Goal: Task Accomplishment & Management: Manage account settings

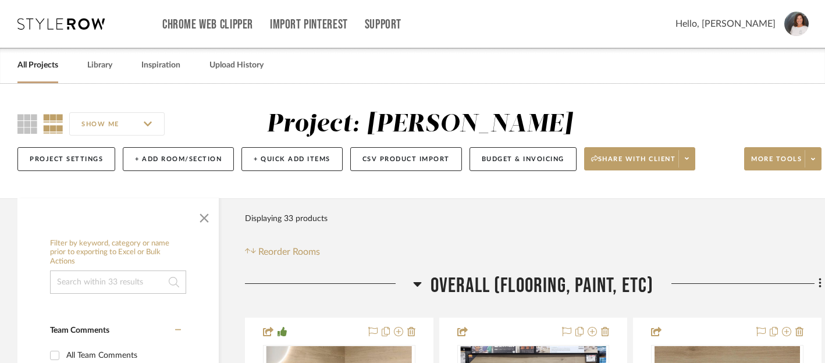
click at [49, 66] on link "All Projects" at bounding box center [37, 66] width 41 height 16
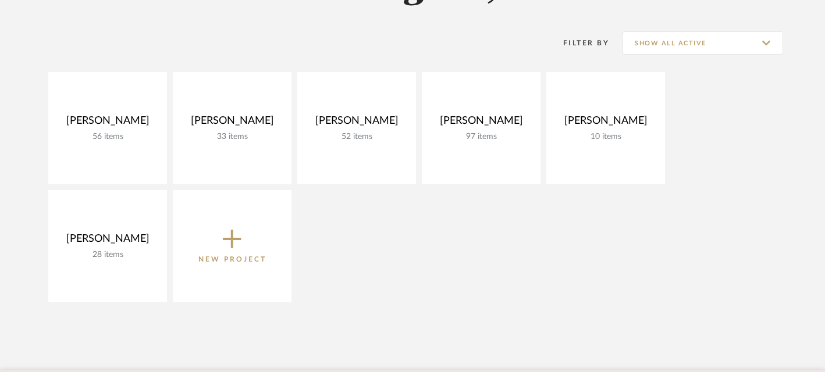
scroll to position [218, 0]
click at [231, 234] on icon at bounding box center [232, 238] width 19 height 19
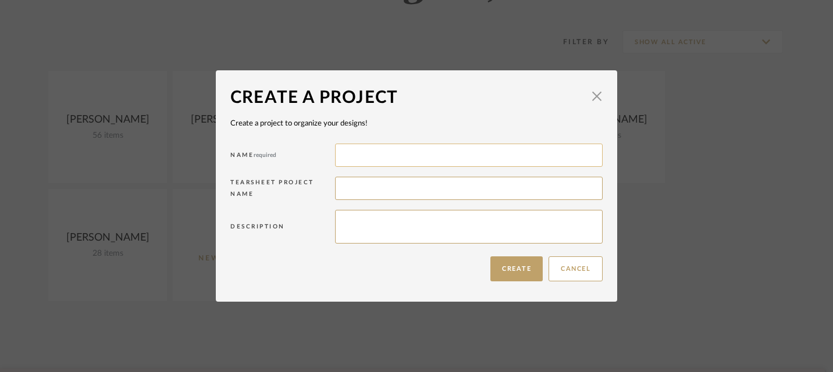
click at [367, 159] on input at bounding box center [469, 155] width 268 height 23
type input "[PERSON_NAME]"
click at [382, 195] on input at bounding box center [469, 188] width 268 height 23
type input "[PERSON_NAME] Project"
click at [378, 232] on textarea at bounding box center [469, 227] width 268 height 34
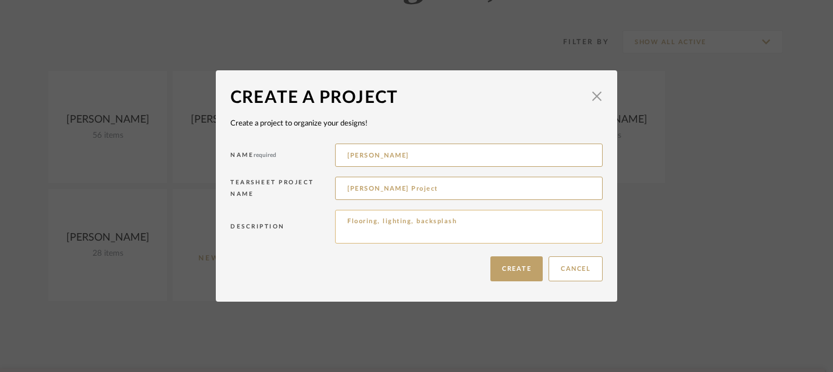
click at [378, 225] on textarea "Flooring, lighting, backsplash" at bounding box center [469, 227] width 268 height 34
type textarea "Flooring, paint, lighting, backsplash"
click at [514, 271] on button "Create" at bounding box center [516, 269] width 52 height 25
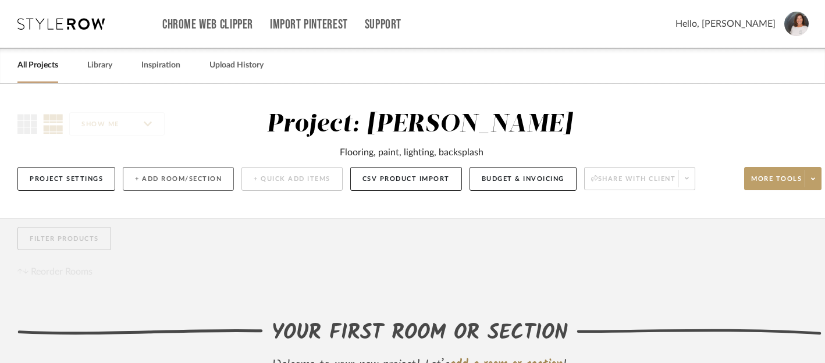
click at [157, 182] on button "+ Add Room/Section" at bounding box center [178, 179] width 111 height 24
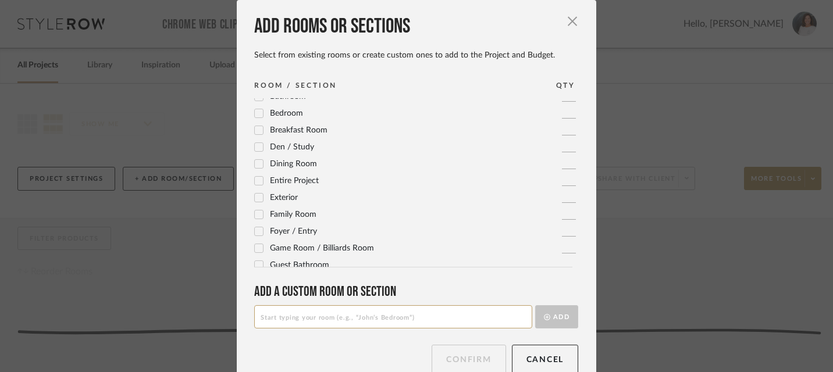
scroll to position [24, 0]
click at [317, 323] on input at bounding box center [393, 316] width 278 height 23
type input "Flooring (overall)"
click at [558, 311] on button "Add" at bounding box center [556, 316] width 43 height 23
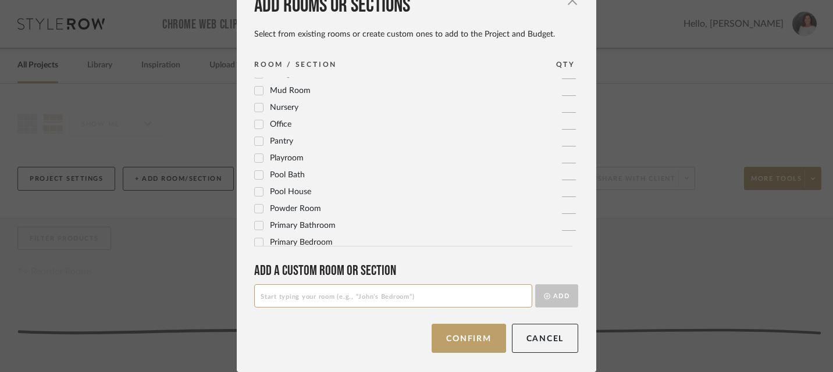
scroll to position [405, 0]
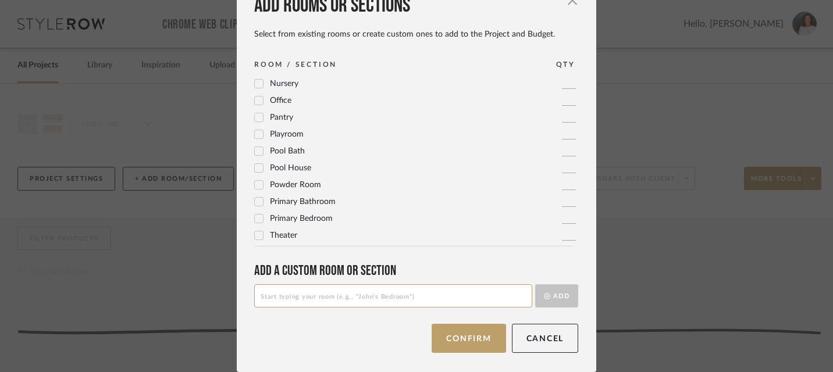
click at [343, 297] on input at bounding box center [393, 296] width 278 height 23
type input "Paint"
click at [553, 293] on button "Add" at bounding box center [556, 296] width 43 height 23
click at [386, 296] on input at bounding box center [393, 296] width 278 height 23
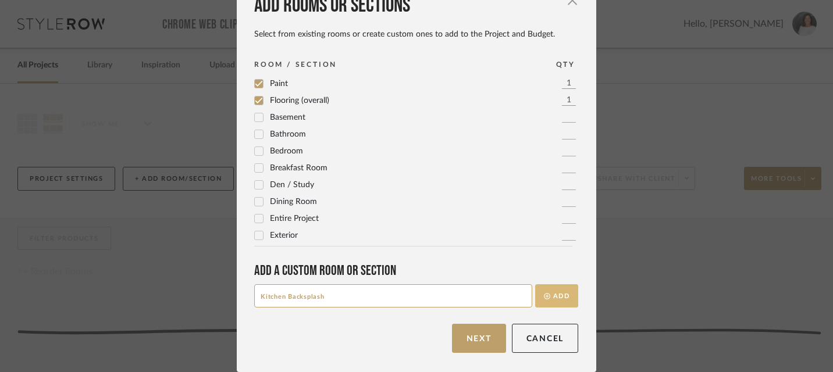
type input "Kitchen Backsplash"
click at [553, 290] on button "Add" at bounding box center [556, 296] width 43 height 23
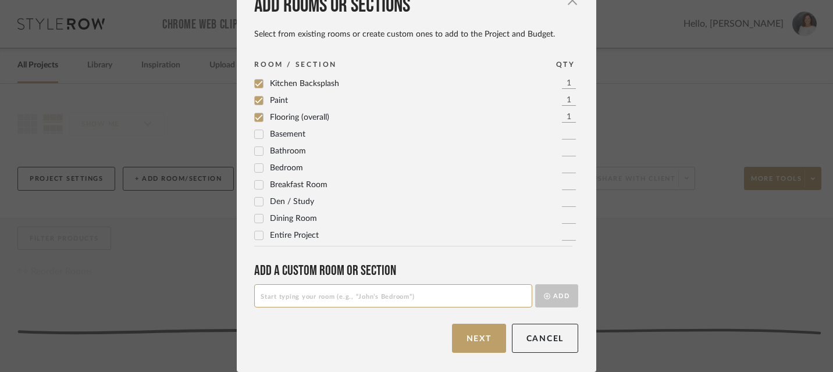
click at [396, 300] on input at bounding box center [393, 296] width 278 height 23
type input "Kitchen Island Lighting"
click at [557, 290] on button "Add" at bounding box center [556, 296] width 43 height 23
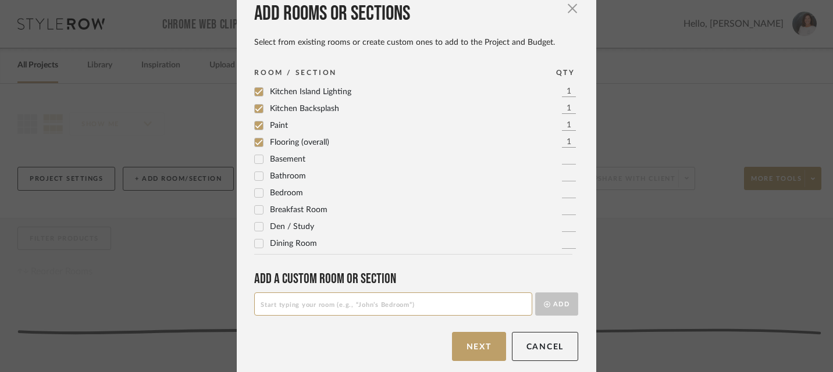
scroll to position [21, 0]
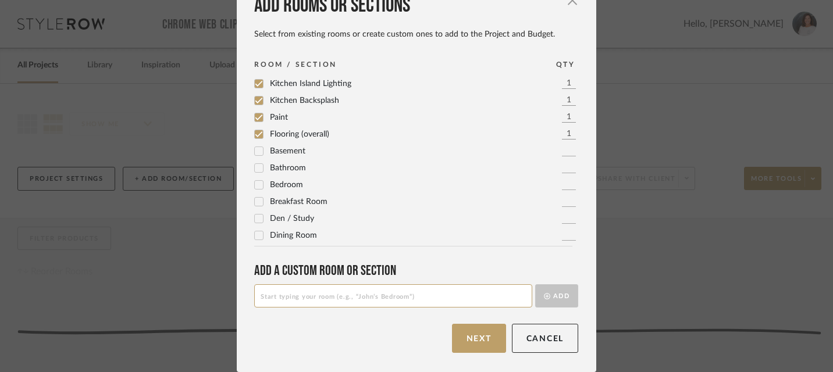
click at [255, 235] on icon at bounding box center [259, 236] width 8 height 8
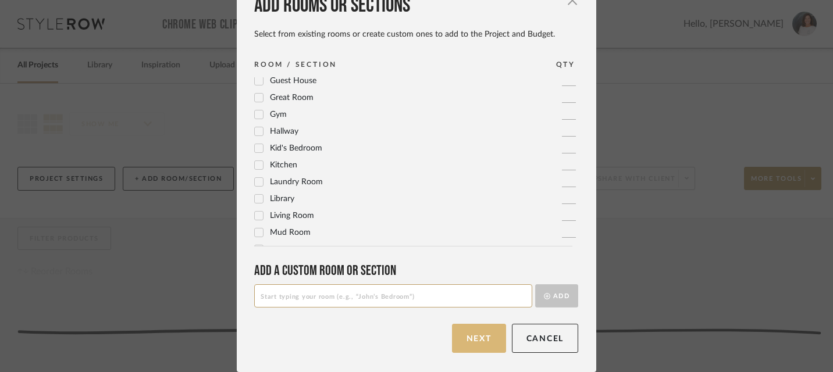
click at [479, 341] on button "Next" at bounding box center [479, 338] width 54 height 29
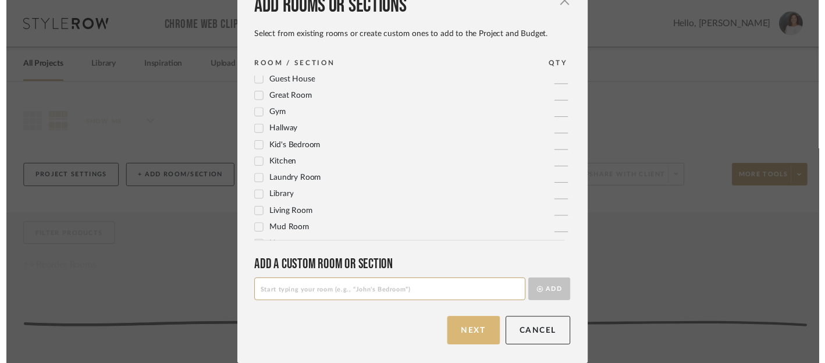
scroll to position [0, 0]
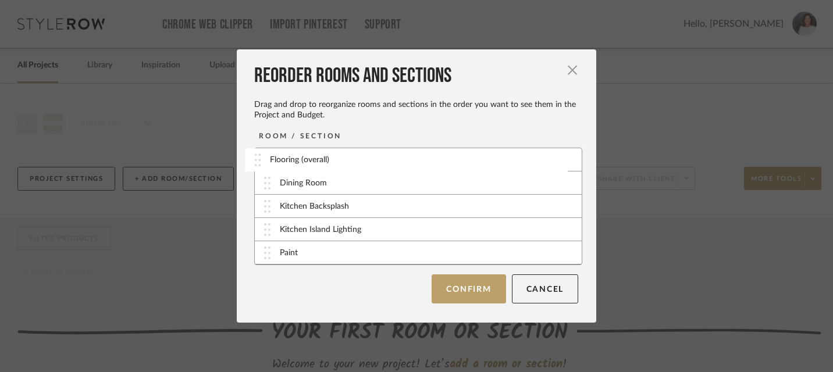
drag, startPoint x: 265, startPoint y: 185, endPoint x: 259, endPoint y: 161, distance: 24.4
drag, startPoint x: 265, startPoint y: 255, endPoint x: 272, endPoint y: 183, distance: 72.5
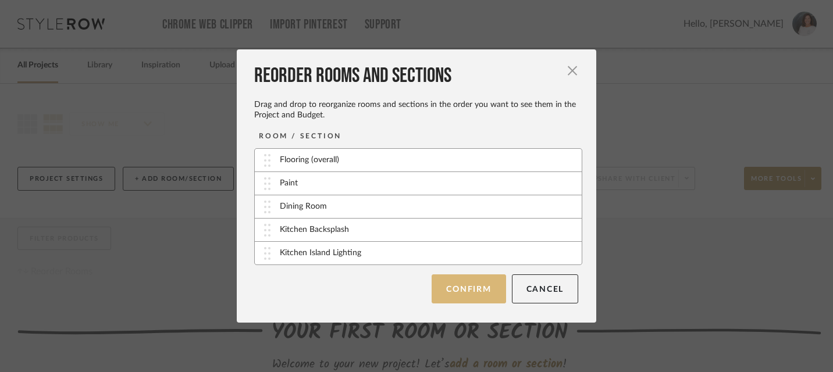
click at [461, 292] on button "Confirm" at bounding box center [469, 289] width 74 height 29
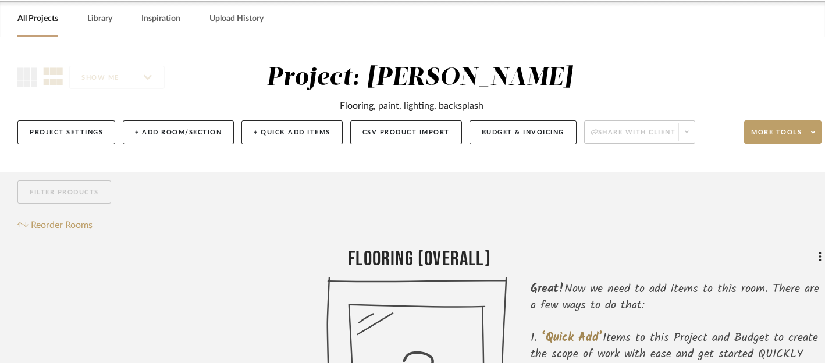
scroll to position [54, 0]
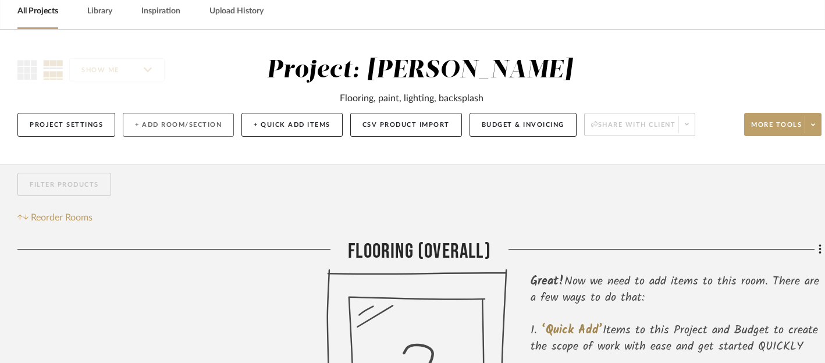
click at [210, 129] on button "+ Add Room/Section" at bounding box center [178, 125] width 111 height 24
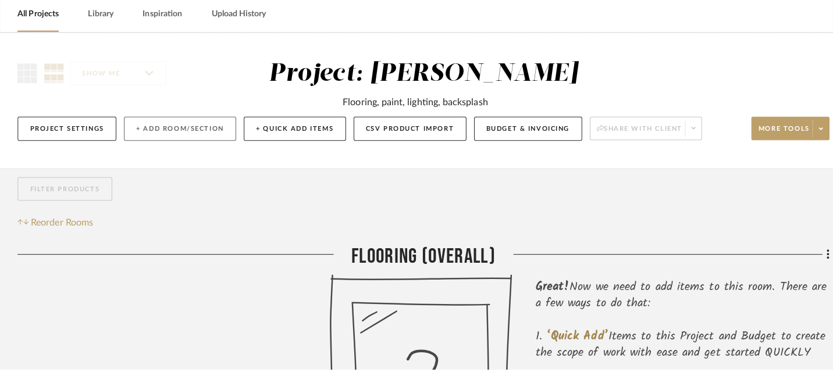
scroll to position [0, 0]
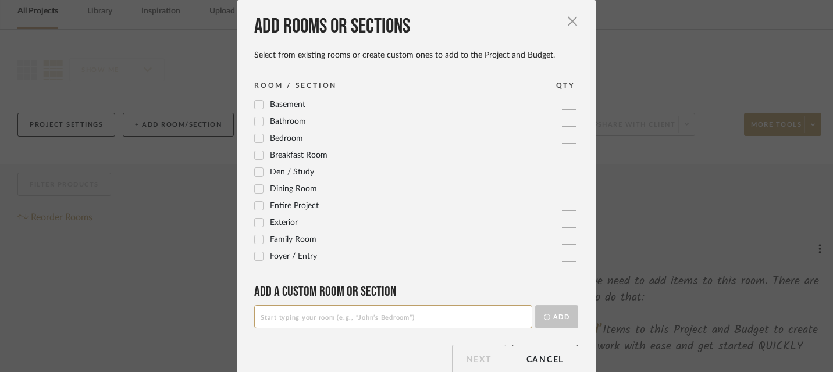
click at [302, 317] on input at bounding box center [393, 316] width 278 height 23
type input "Entryway Chandelier"
click at [552, 319] on button "Add" at bounding box center [556, 316] width 43 height 23
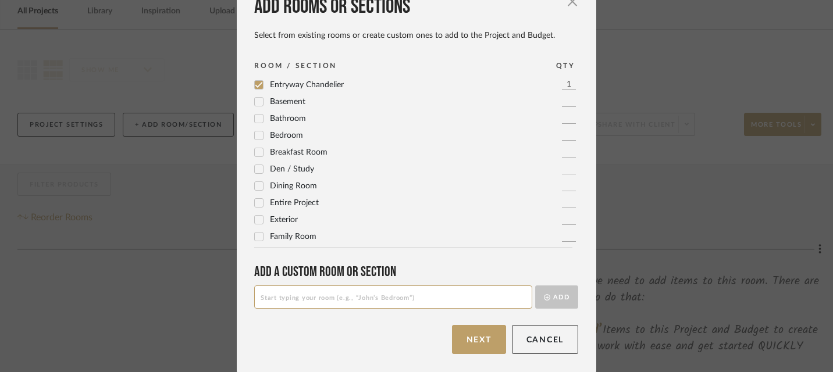
scroll to position [21, 0]
click at [474, 335] on button "Next" at bounding box center [479, 338] width 54 height 29
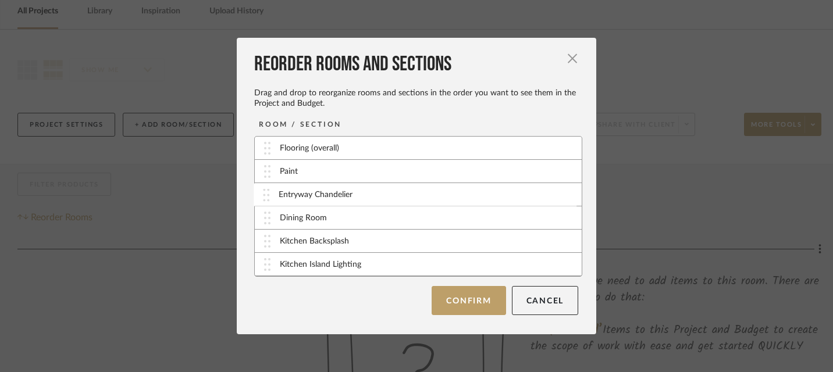
drag, startPoint x: 264, startPoint y: 267, endPoint x: 267, endPoint y: 197, distance: 69.9
drag, startPoint x: 261, startPoint y: 247, endPoint x: 262, endPoint y: 222, distance: 25.0
drag, startPoint x: 261, startPoint y: 270, endPoint x: 261, endPoint y: 246, distance: 23.9
drag, startPoint x: 266, startPoint y: 266, endPoint x: 273, endPoint y: 216, distance: 50.5
click at [466, 303] on button "Confirm" at bounding box center [469, 300] width 74 height 29
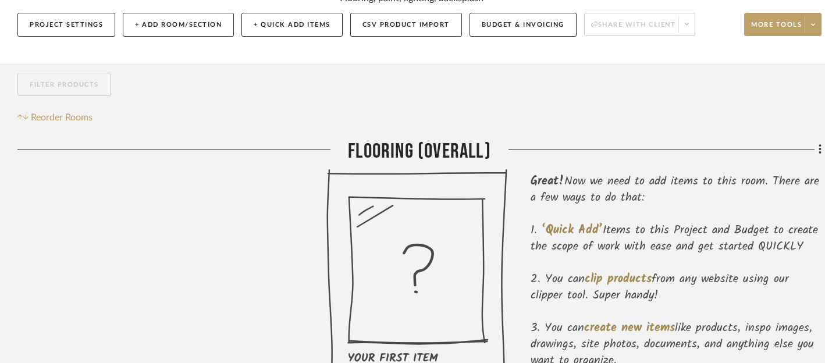
scroll to position [146, 0]
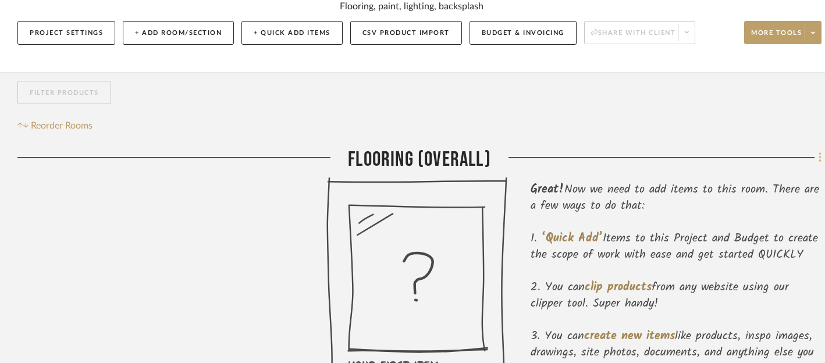
click at [817, 158] on fa-icon at bounding box center [819, 158] width 8 height 19
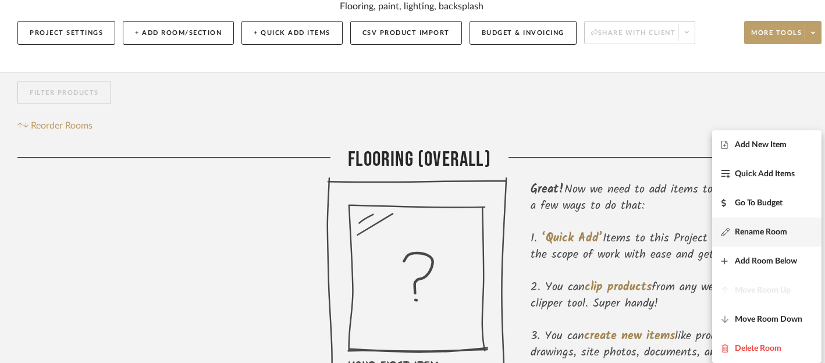
click at [752, 234] on span "Rename Room" at bounding box center [761, 232] width 52 height 10
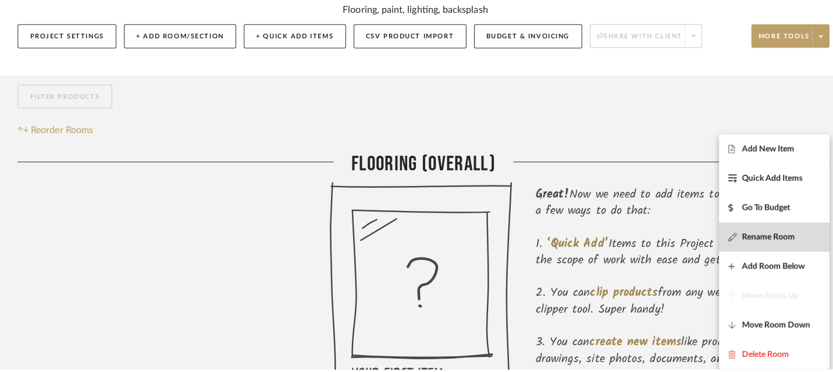
scroll to position [0, 0]
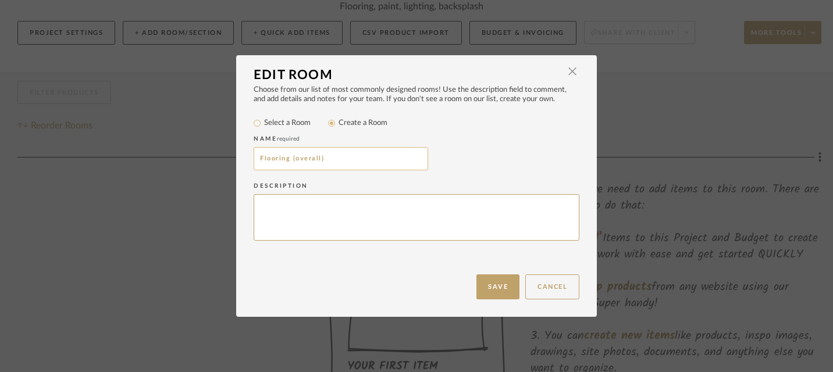
click at [365, 165] on input "Flooring (overall)" at bounding box center [341, 158] width 175 height 23
drag, startPoint x: 324, startPoint y: 157, endPoint x: 411, endPoint y: 158, distance: 87.3
click at [411, 158] on input "Flooring (overall): 24x48 Porcelain Tiles" at bounding box center [341, 158] width 175 height 23
type input "Flooring (overall):"
click at [355, 207] on textarea at bounding box center [417, 217] width 326 height 47
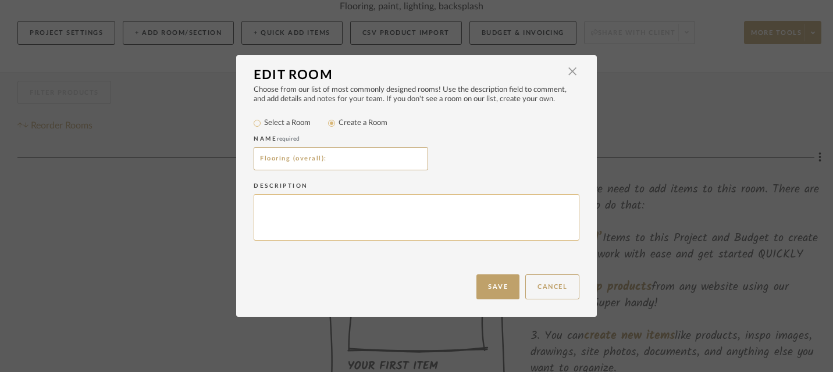
paste textarea "24x48 Porcelain Tiles"
type textarea "24x48 Porcelain Tiles (grey and gold veins) OR LVP (greater than 6-7 mm)"
click at [492, 282] on button "Save" at bounding box center [498, 287] width 43 height 25
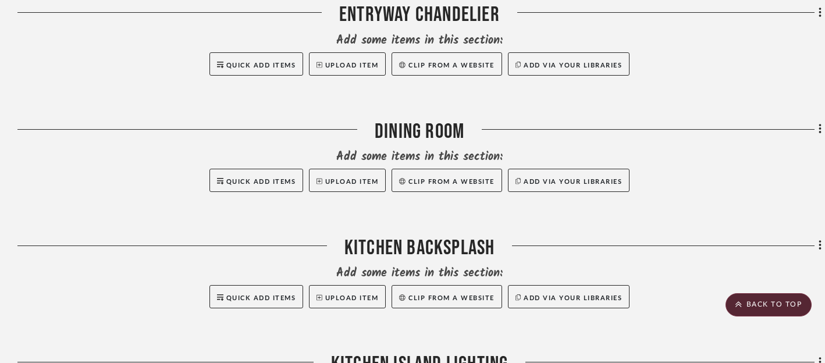
scroll to position [735, 0]
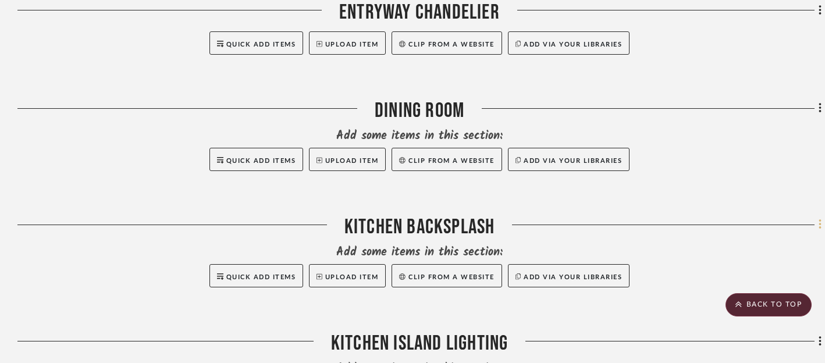
click at [817, 224] on fa-icon at bounding box center [819, 225] width 8 height 19
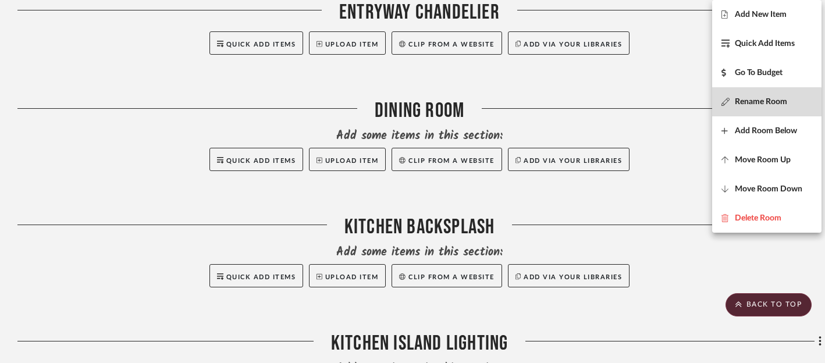
click at [752, 104] on span "Rename Room" at bounding box center [761, 102] width 52 height 10
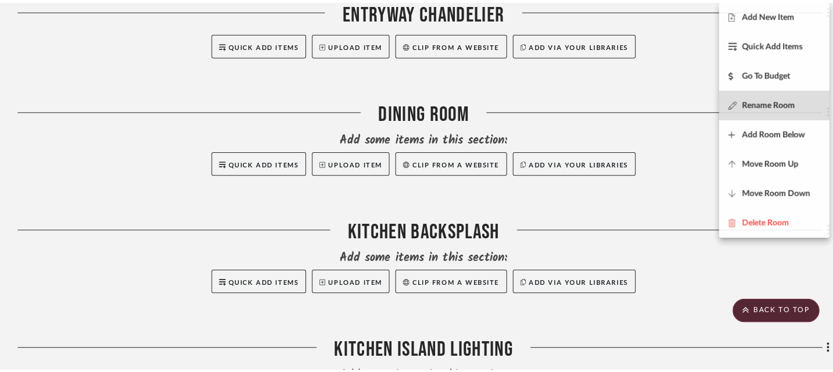
scroll to position [0, 0]
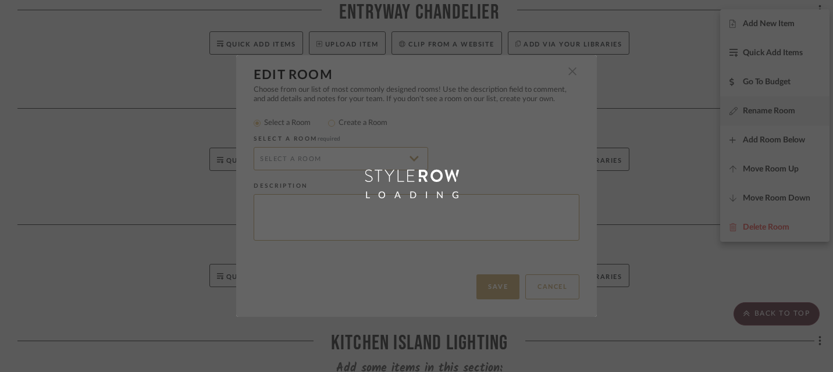
radio input "false"
radio input "true"
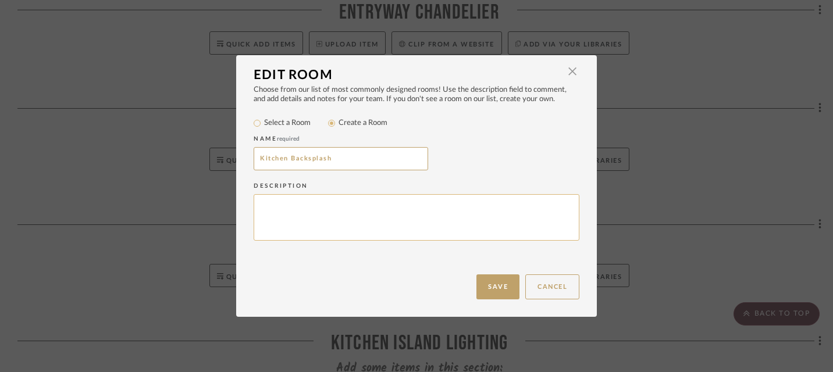
click at [484, 210] on textarea at bounding box center [417, 217] width 326 height 47
type textarea "large format tile that coordinates with existing countertops"
click at [496, 285] on button "Save" at bounding box center [498, 287] width 43 height 25
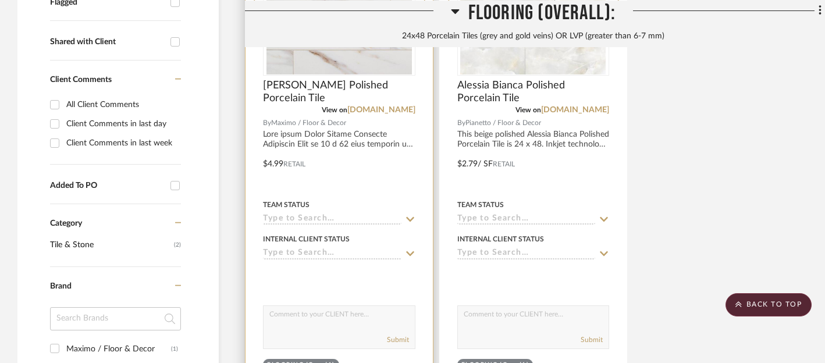
scroll to position [460, 0]
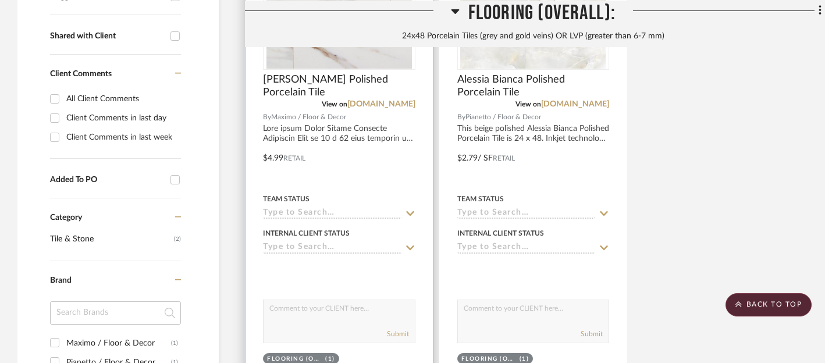
click at [412, 216] on icon at bounding box center [410, 213] width 10 height 9
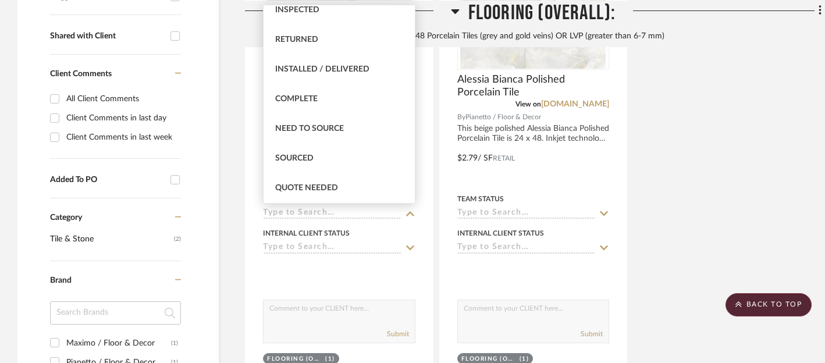
scroll to position [248, 0]
click at [321, 157] on div "Sourced" at bounding box center [339, 158] width 151 height 30
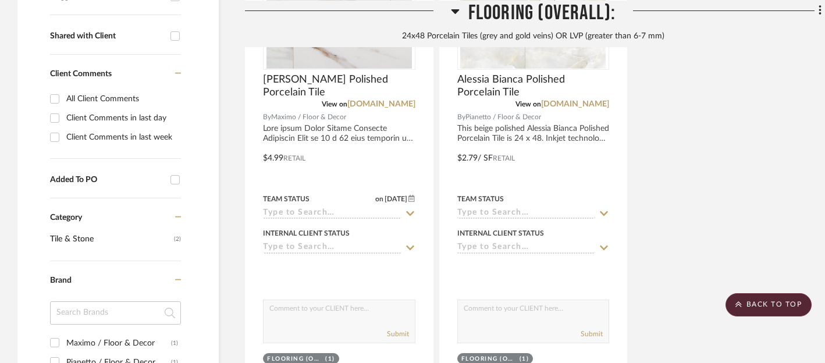
type input "8/19/2025"
type input "Sourced"
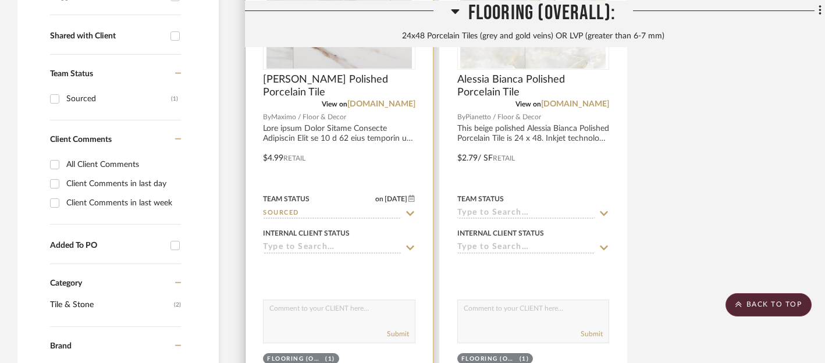
click at [410, 251] on icon at bounding box center [410, 247] width 10 height 9
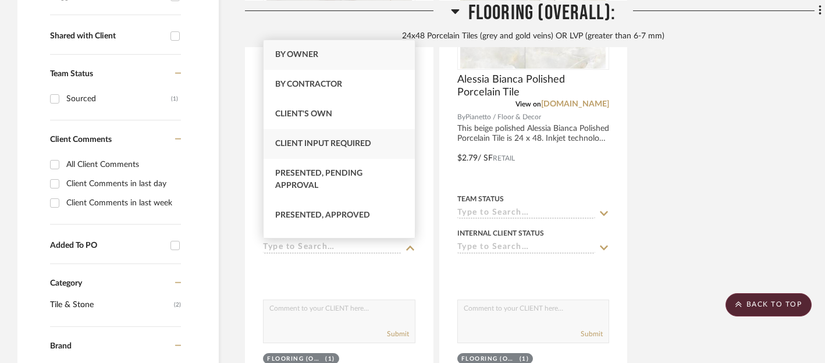
click at [371, 142] on span "Client Input Required" at bounding box center [323, 144] width 96 height 8
type input "8/19/2025"
type input "Client Input Required"
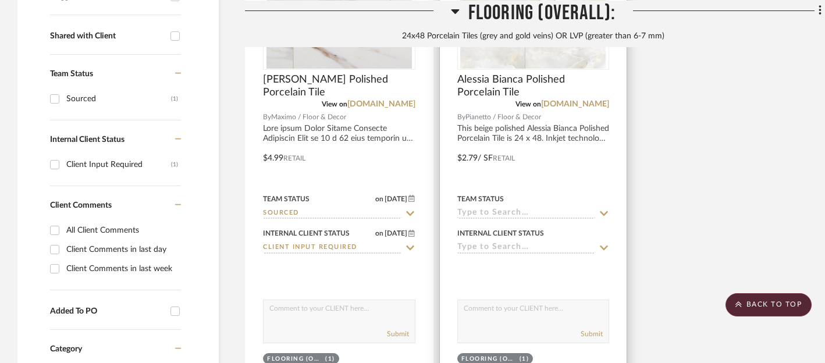
click at [605, 210] on icon at bounding box center [604, 213] width 10 height 9
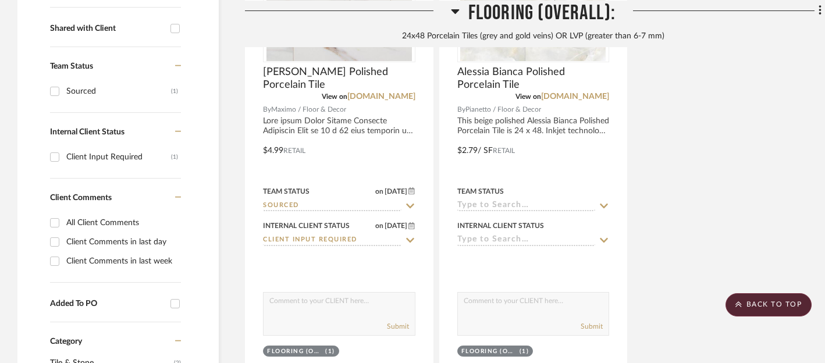
scroll to position [483, 0]
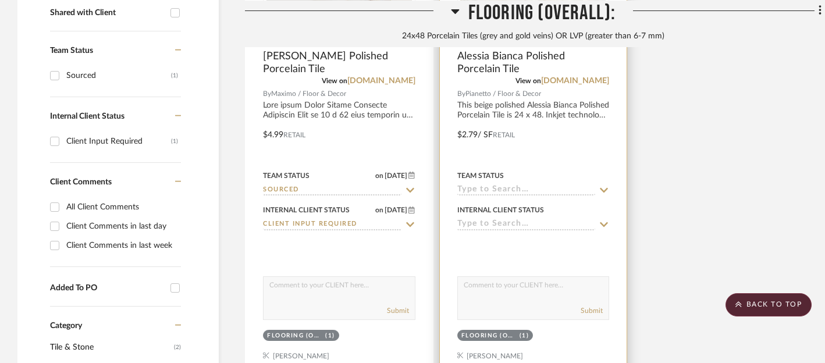
click at [604, 190] on icon at bounding box center [604, 190] width 8 height 5
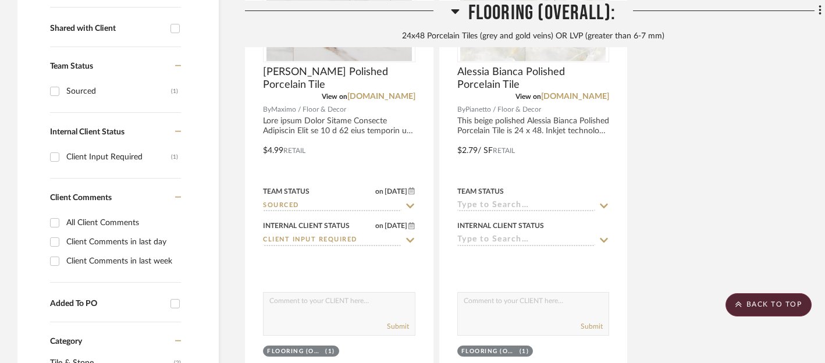
scroll to position [468, 0]
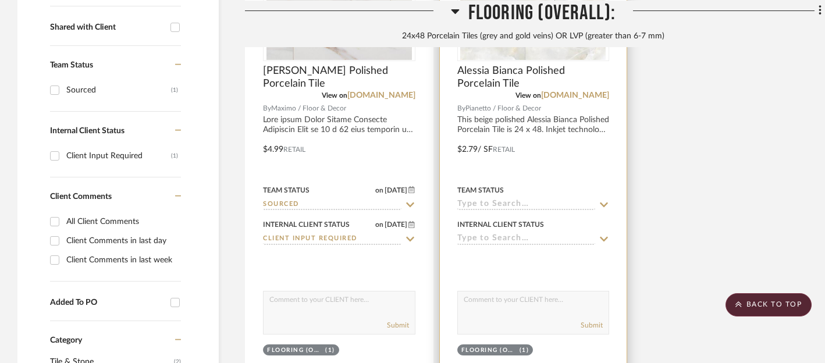
click at [604, 204] on icon at bounding box center [604, 204] width 10 height 9
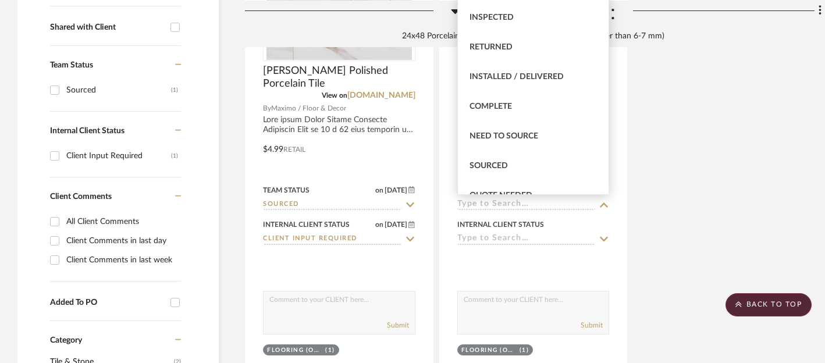
scroll to position [232, 0]
click at [530, 162] on div "Sourced" at bounding box center [533, 165] width 151 height 30
type input "8/19/2025"
type input "Sourced"
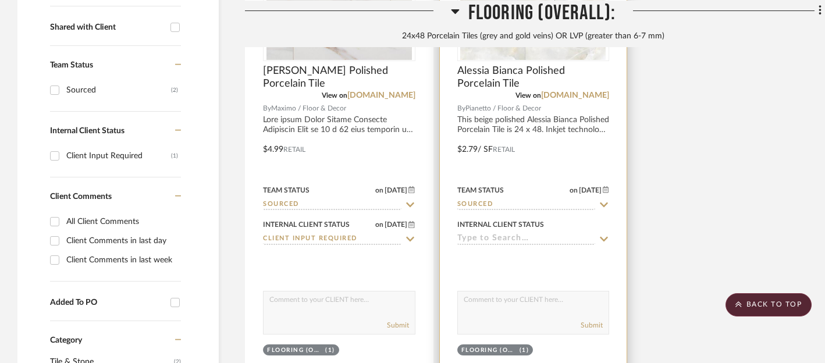
click at [605, 239] on icon at bounding box center [604, 239] width 8 height 5
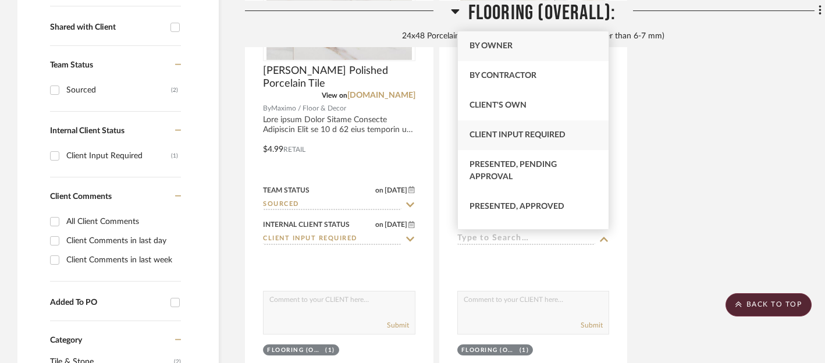
click at [553, 134] on span "Client Input Required" at bounding box center [518, 135] width 96 height 8
type input "8/19/2025"
type input "Client Input Required"
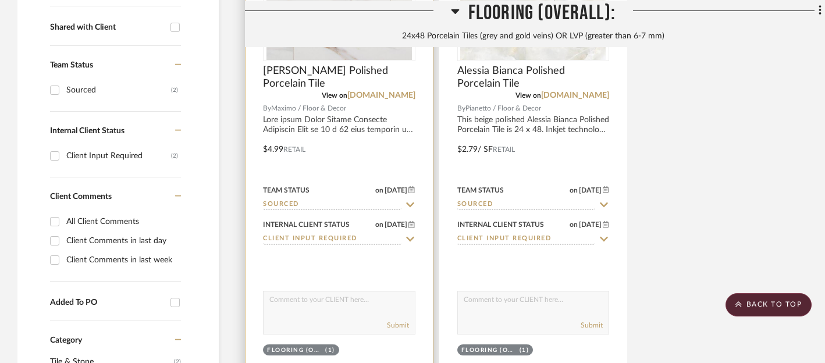
click at [335, 315] on div "Submit" at bounding box center [339, 313] width 152 height 44
click at [336, 303] on textarea at bounding box center [339, 302] width 151 height 22
drag, startPoint x: 269, startPoint y: 301, endPoint x: 395, endPoint y: 301, distance: 125.7
click at [395, 301] on textarea "Flooring option to consider. Thoughts?" at bounding box center [339, 302] width 151 height 22
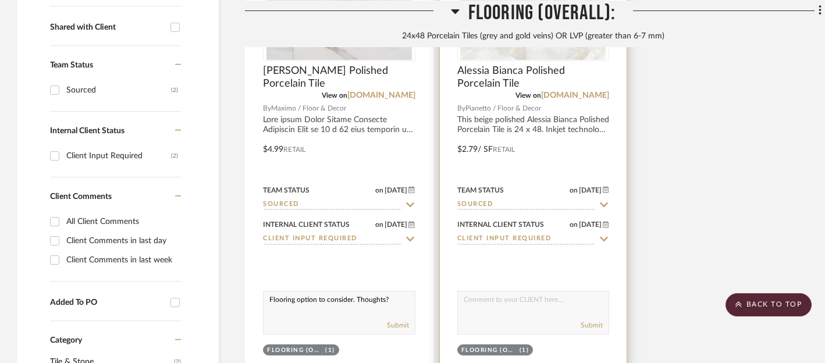
type textarea "Flooring option to consider. Thoughts?"
click at [528, 303] on textarea at bounding box center [533, 302] width 151 height 22
paste textarea "Flooring option to consider. Thoughts?"
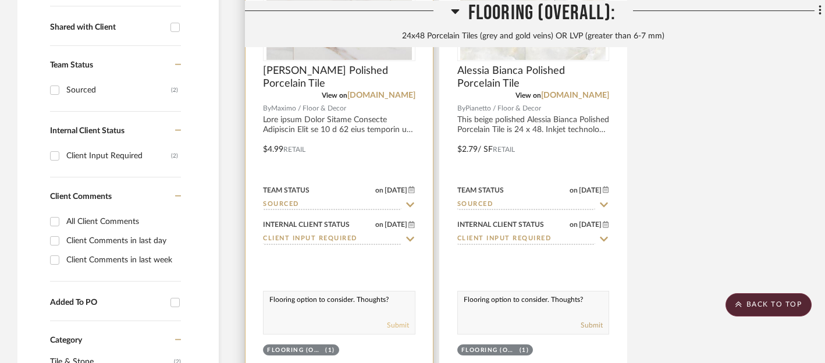
type textarea "Flooring option to consider. Thoughts?"
click at [397, 323] on button "Submit" at bounding box center [398, 325] width 22 height 10
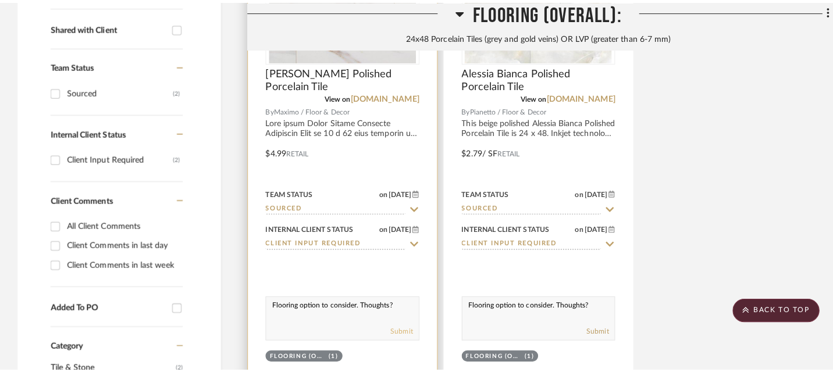
scroll to position [0, 0]
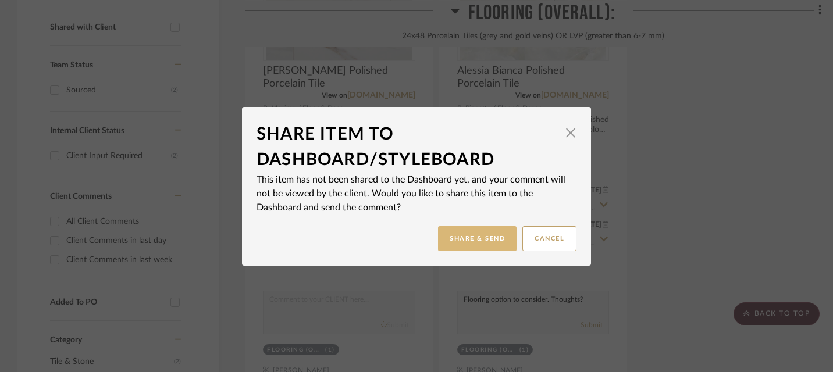
click at [473, 239] on button "Share & Send" at bounding box center [477, 238] width 79 height 25
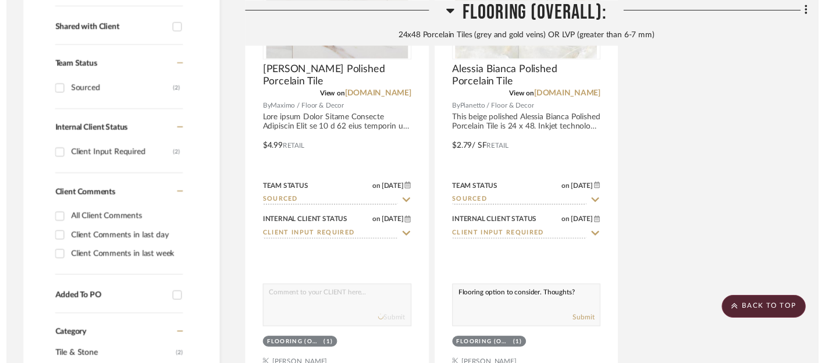
scroll to position [468, 0]
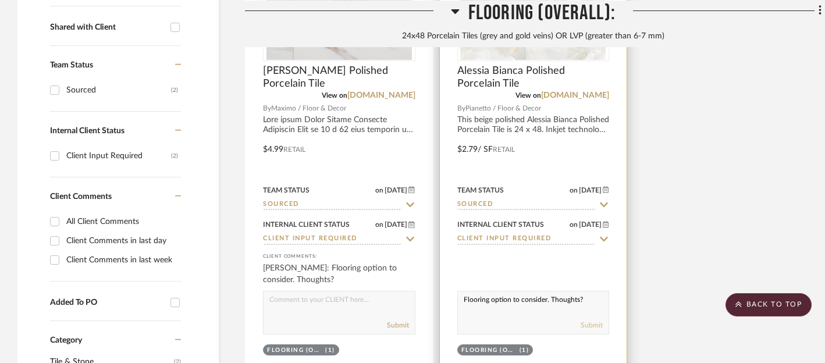
click at [591, 323] on button "Submit" at bounding box center [592, 325] width 22 height 10
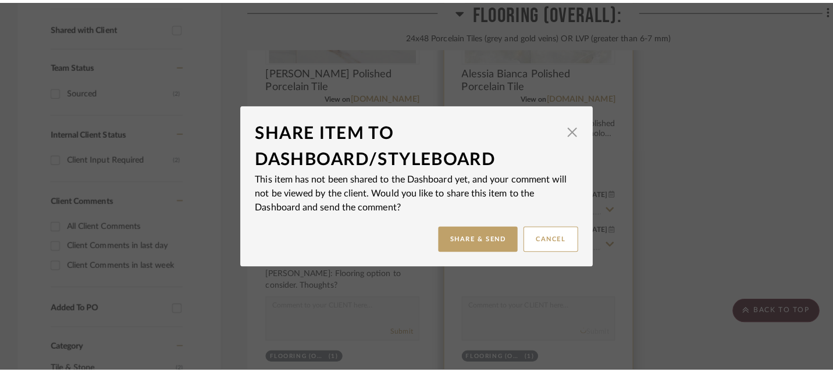
scroll to position [0, 0]
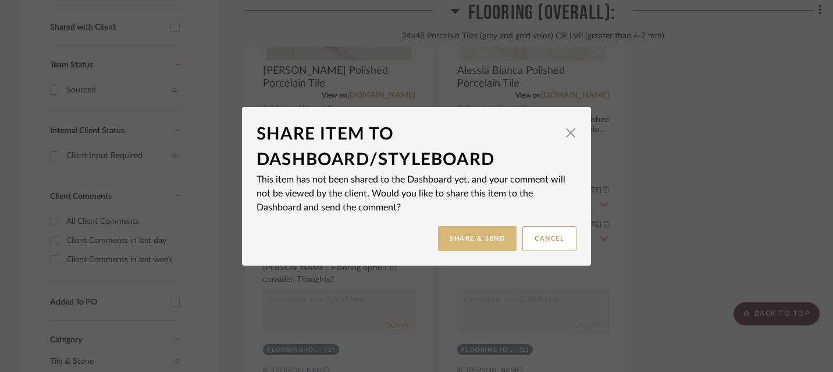
click at [481, 236] on button "Share & Send" at bounding box center [477, 238] width 79 height 25
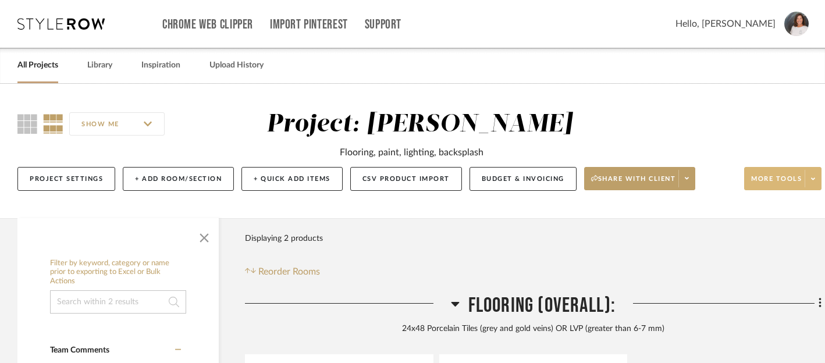
click at [813, 181] on icon at bounding box center [813, 179] width 4 height 6
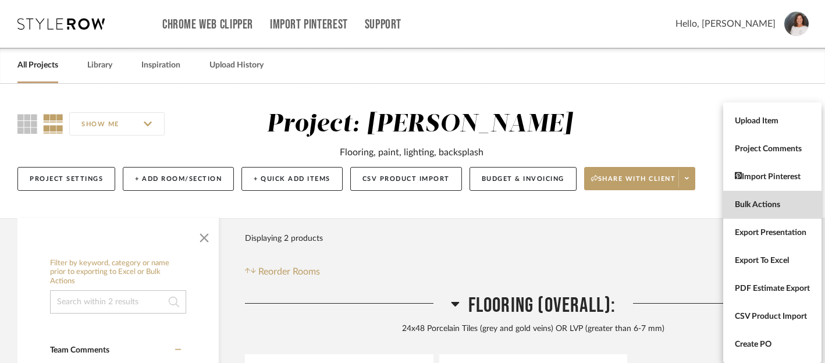
click at [773, 200] on span "Bulk Actions" at bounding box center [772, 205] width 75 height 10
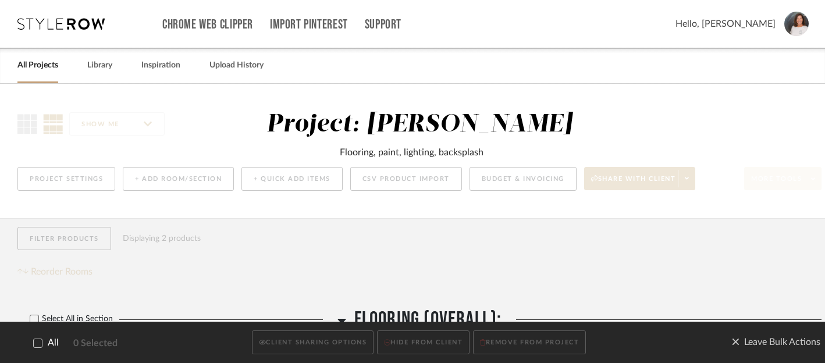
click at [40, 342] on icon at bounding box center [38, 343] width 8 height 6
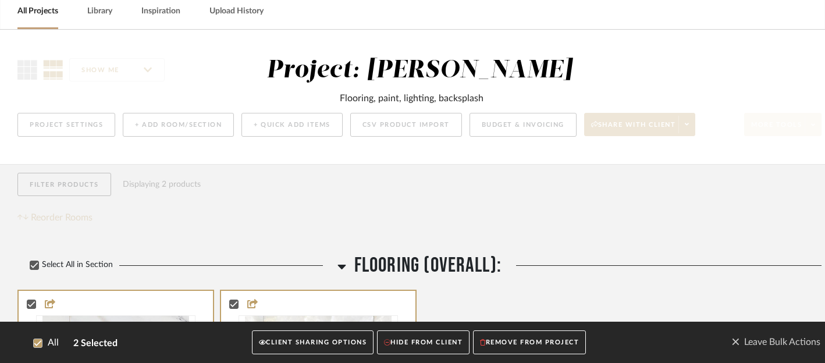
scroll to position [57, 0]
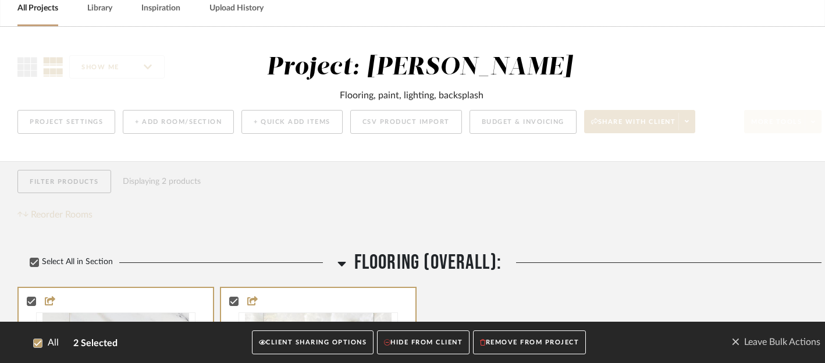
click at [304, 341] on button "CLIENT SHARING OPTIONS" at bounding box center [313, 343] width 122 height 24
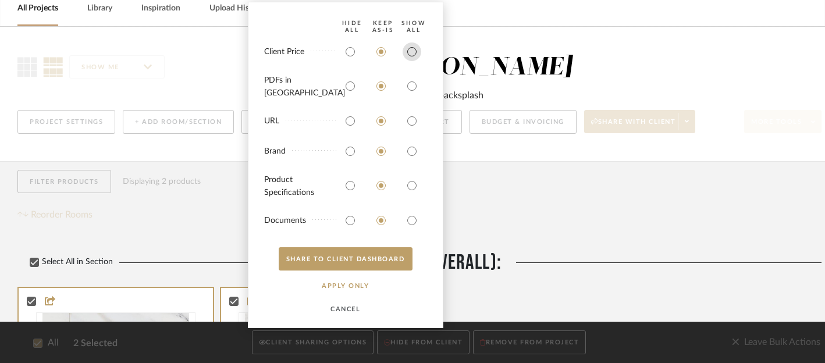
click at [408, 58] on input "radio" at bounding box center [412, 51] width 19 height 19
radio input "true"
click at [409, 88] on input "radio" at bounding box center [412, 86] width 19 height 19
radio input "true"
click at [410, 124] on input "radio" at bounding box center [412, 121] width 19 height 19
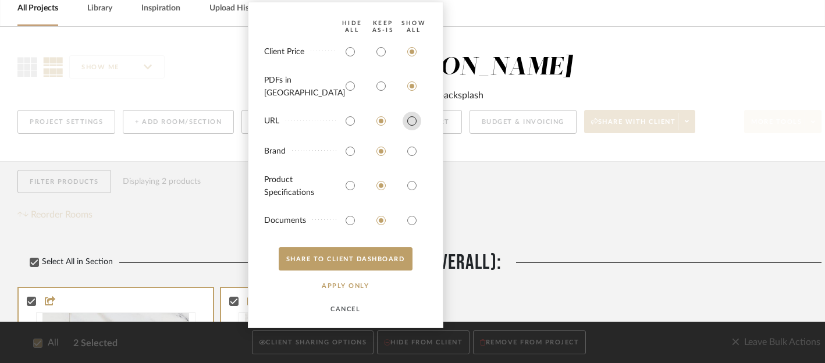
radio input "true"
click at [412, 155] on input "radio" at bounding box center [412, 151] width 19 height 19
radio input "true"
click at [416, 189] on input "radio" at bounding box center [412, 185] width 19 height 19
radio input "true"
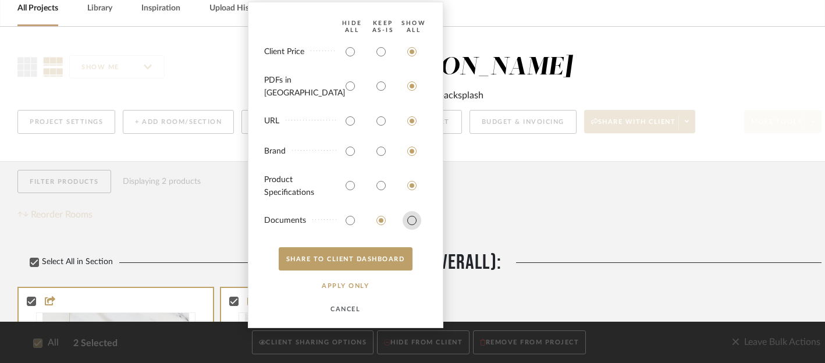
click at [413, 218] on input "radio" at bounding box center [412, 220] width 19 height 19
radio input "true"
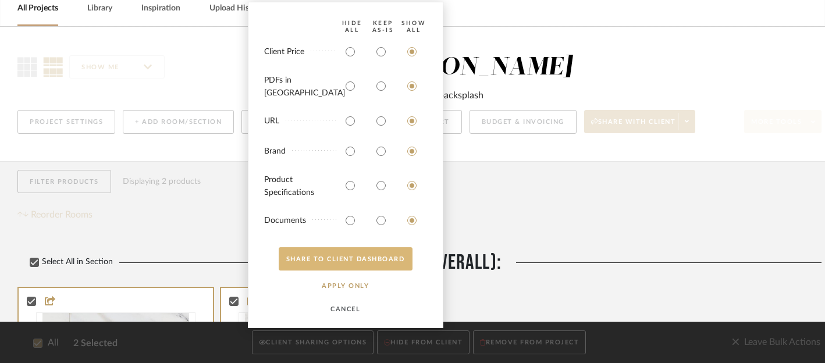
click at [364, 257] on button "SHARE TO CLIENT Dashboard" at bounding box center [346, 258] width 134 height 23
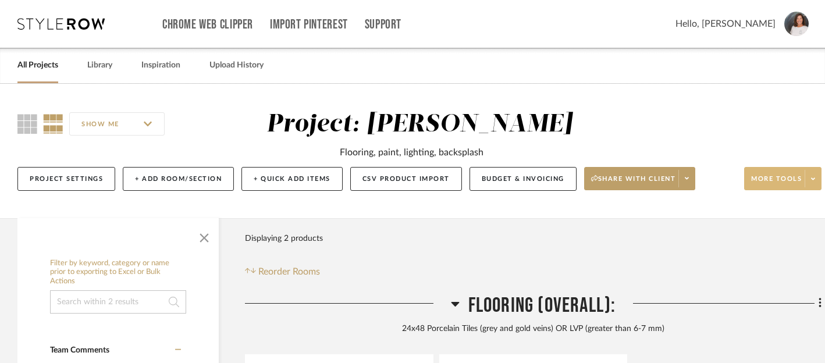
scroll to position [28, 0]
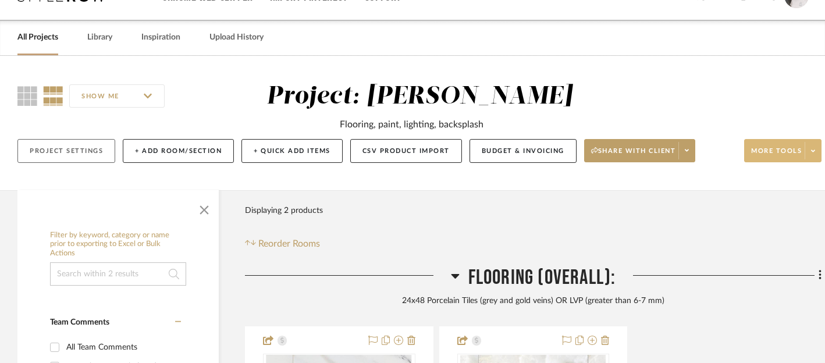
click at [40, 150] on button "Project Settings" at bounding box center [66, 151] width 98 height 24
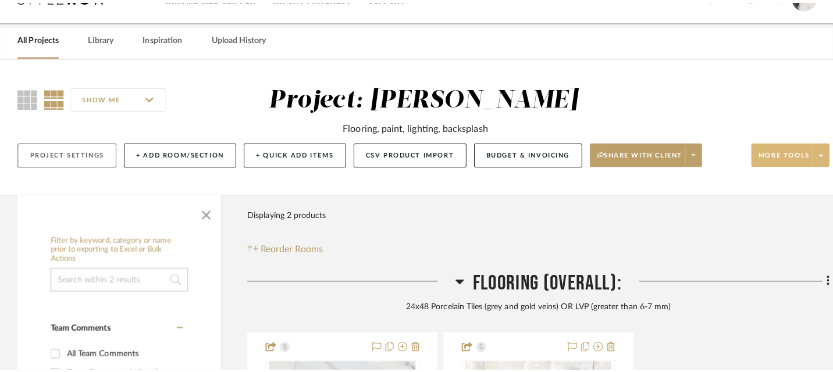
scroll to position [0, 0]
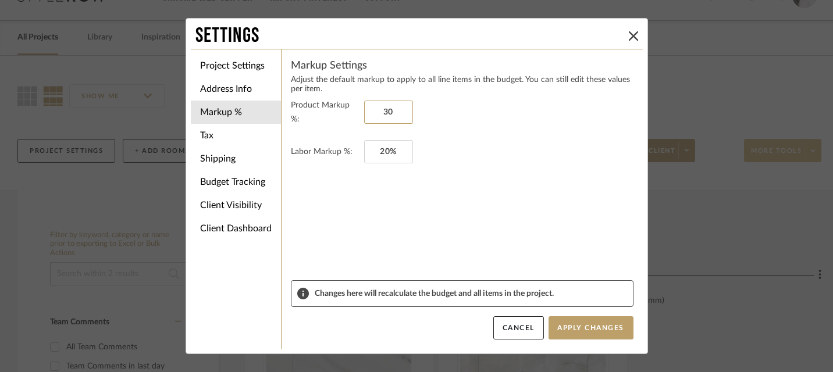
drag, startPoint x: 394, startPoint y: 111, endPoint x: 358, endPoint y: 111, distance: 36.1
click at [358, 111] on fieldset "Product Markup %: 30" at bounding box center [462, 112] width 343 height 28
drag, startPoint x: 397, startPoint y: 111, endPoint x: 369, endPoint y: 111, distance: 28.5
click at [369, 111] on input "030" at bounding box center [388, 112] width 49 height 23
type input "0%"
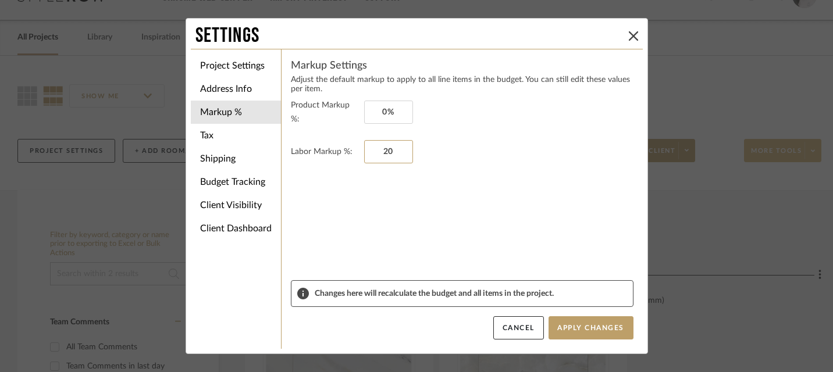
drag, startPoint x: 398, startPoint y: 151, endPoint x: 357, endPoint y: 151, distance: 41.3
click at [357, 151] on fieldset "Labor Markup %: 20" at bounding box center [462, 151] width 343 height 23
drag, startPoint x: 397, startPoint y: 151, endPoint x: 371, endPoint y: 151, distance: 26.2
click at [371, 151] on input "020" at bounding box center [388, 151] width 49 height 23
type input "0%"
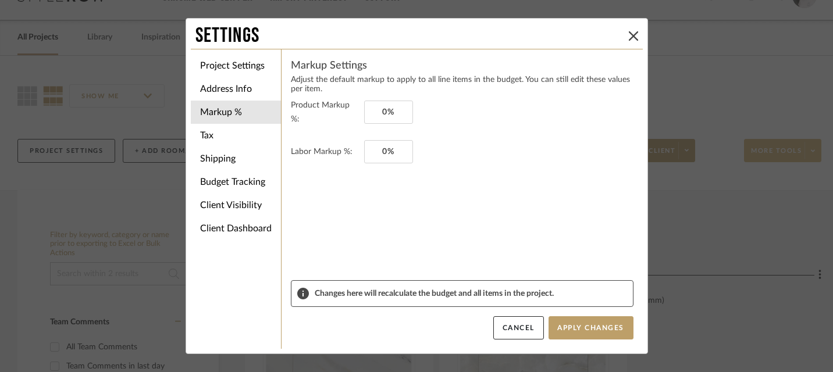
click at [379, 182] on form "Product Markup %: 0% Labor Markup %: 0%" at bounding box center [462, 189] width 343 height 182
click at [589, 329] on button "Apply Changes" at bounding box center [591, 328] width 85 height 23
click at [246, 88] on li "Address Info" at bounding box center [236, 88] width 90 height 23
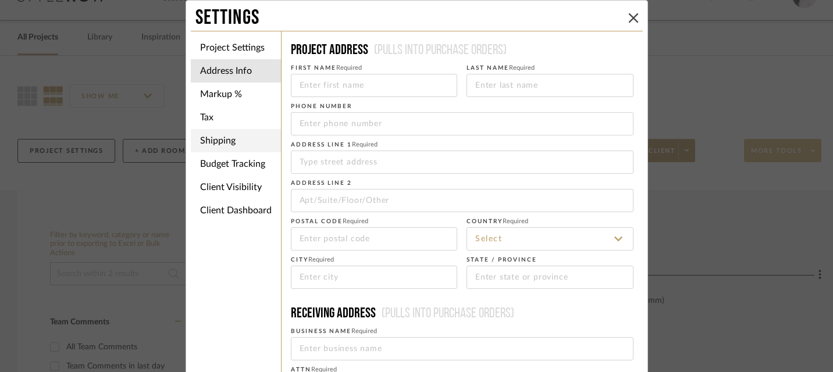
click at [223, 136] on li "Shipping" at bounding box center [236, 140] width 90 height 23
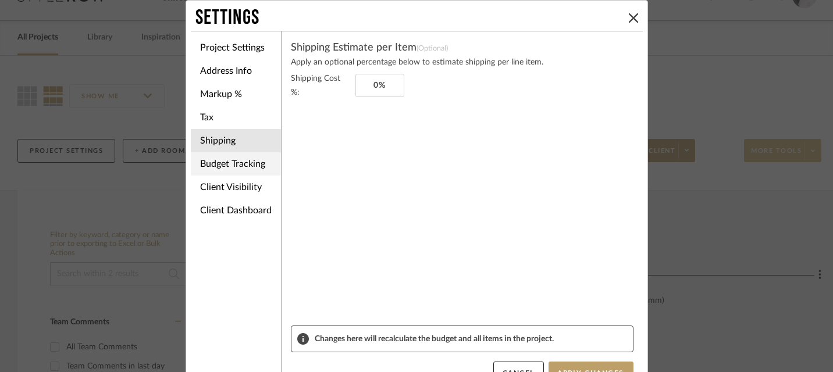
click at [222, 163] on li "Budget Tracking" at bounding box center [236, 163] width 90 height 23
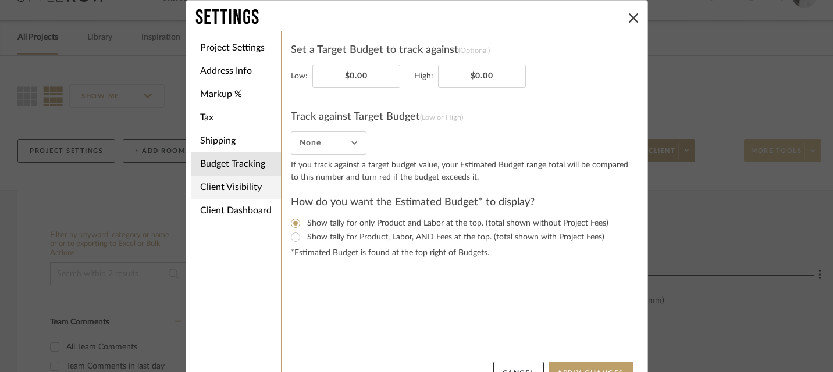
click at [220, 183] on li "Client Visibility" at bounding box center [236, 187] width 90 height 23
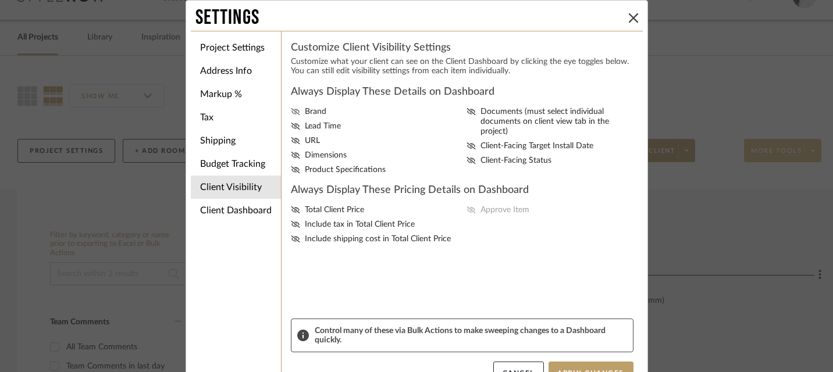
click at [292, 113] on icon at bounding box center [295, 111] width 9 height 7
click at [0, 0] on input "Brand" at bounding box center [0, 0] width 0 height 0
click at [291, 144] on icon at bounding box center [295, 140] width 9 height 7
click at [0, 0] on input "URL" at bounding box center [0, 0] width 0 height 0
click at [291, 159] on icon at bounding box center [295, 155] width 9 height 7
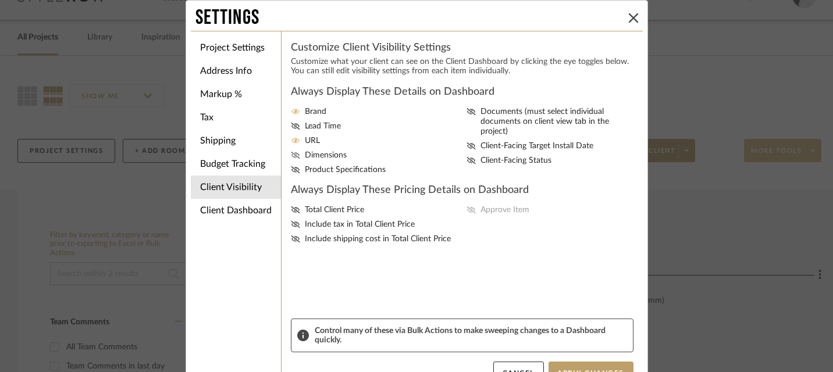
click at [0, 0] on input "Dimensions" at bounding box center [0, 0] width 0 height 0
click at [293, 173] on icon at bounding box center [295, 169] width 9 height 7
click at [0, 0] on input "Product Specifications" at bounding box center [0, 0] width 0 height 0
click at [468, 113] on icon at bounding box center [471, 111] width 9 height 7
click at [0, 0] on input "Documents (must select individual documents on client view tab in the project)" at bounding box center [0, 0] width 0 height 0
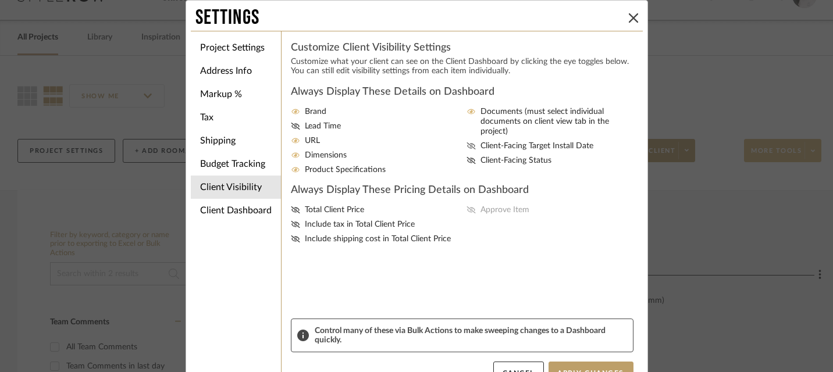
click at [468, 143] on icon at bounding box center [471, 146] width 9 height 7
click at [0, 0] on input "Client-Facing Target Install Date" at bounding box center [0, 0] width 0 height 0
click at [471, 143] on icon at bounding box center [471, 146] width 9 height 7
click at [0, 0] on input "Client-Facing Target Install Date" at bounding box center [0, 0] width 0 height 0
click at [468, 157] on icon at bounding box center [471, 160] width 9 height 7
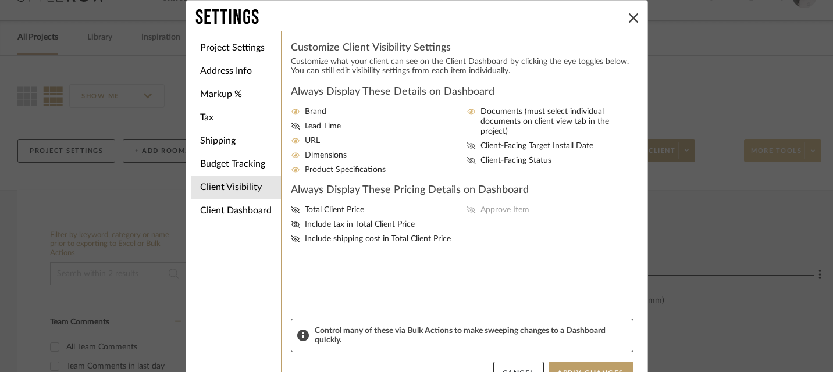
click at [0, 0] on input "Client-Facing Status" at bounding box center [0, 0] width 0 height 0
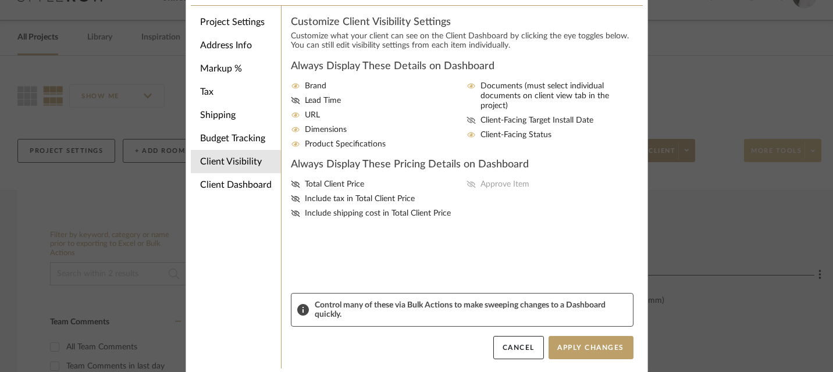
scroll to position [27, 0]
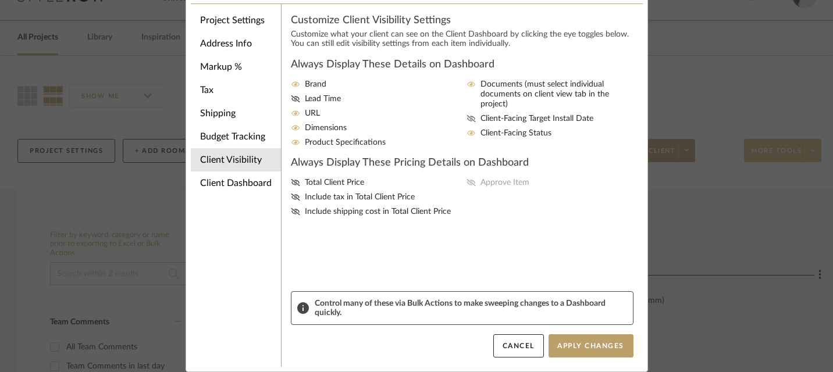
click at [470, 190] on div "Total Client Price Include tax in Total Client Price Include shipping cost in T…" at bounding box center [462, 197] width 343 height 39
click at [351, 188] on span "Total Client Price" at bounding box center [334, 183] width 59 height 10
click at [0, 0] on input "Total Client Price" at bounding box center [0, 0] width 0 height 0
click at [498, 188] on span "Approve Item" at bounding box center [505, 183] width 49 height 10
click at [0, 0] on input "Approve Item" at bounding box center [0, 0] width 0 height 0
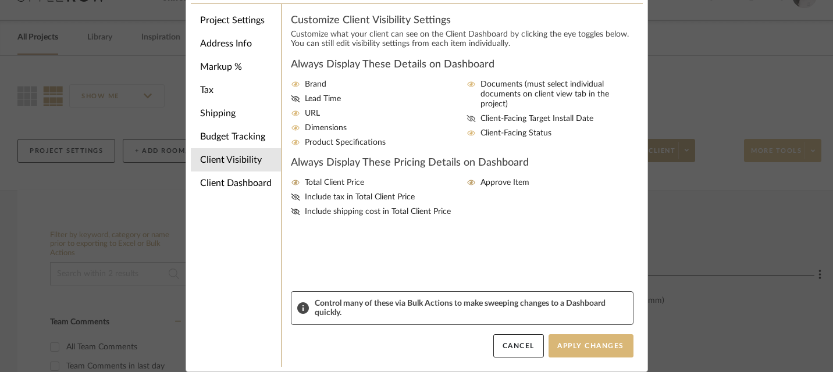
click at [595, 342] on button "Apply Changes" at bounding box center [591, 346] width 85 height 23
click at [586, 348] on button "Apply Changes" at bounding box center [591, 346] width 85 height 23
click at [722, 223] on div "Settings Project Settings Address Info Markup % Tax Shipping Budget Tracking Cl…" at bounding box center [416, 186] width 833 height 372
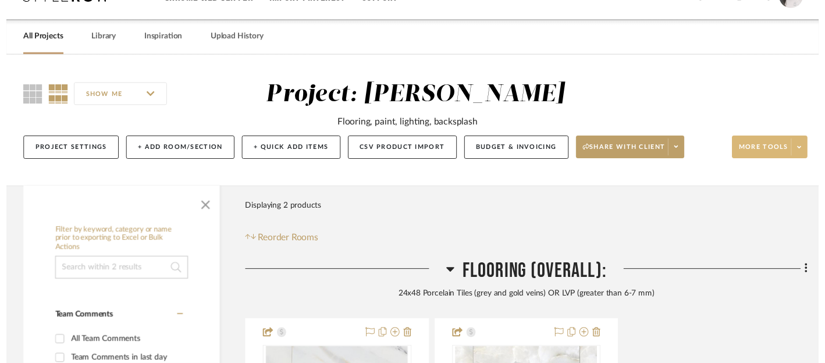
scroll to position [28, 0]
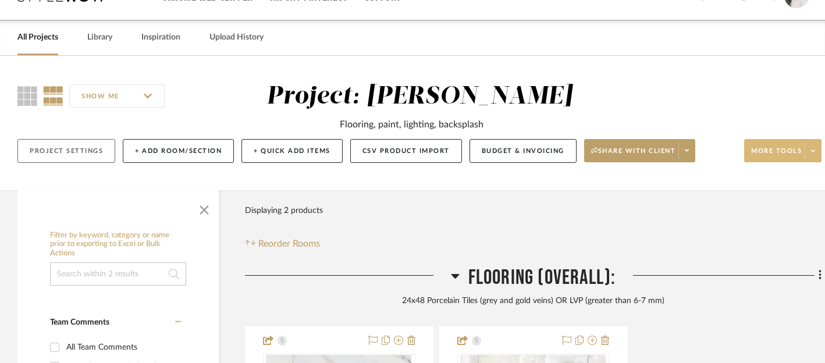
click at [86, 157] on button "Project Settings" at bounding box center [66, 151] width 98 height 24
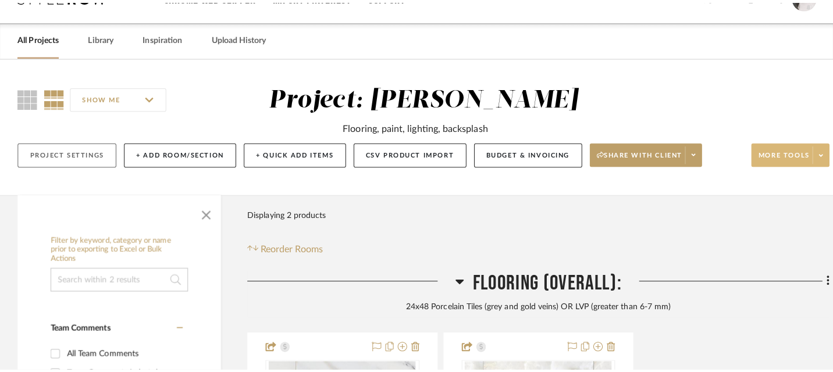
scroll to position [0, 0]
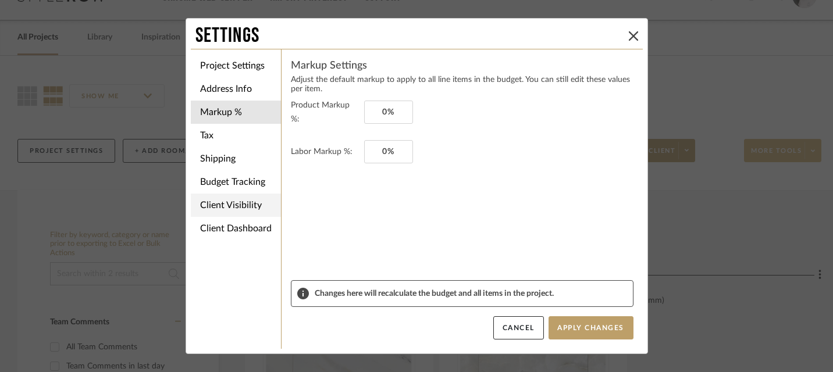
click at [234, 204] on li "Client Visibility" at bounding box center [236, 205] width 90 height 23
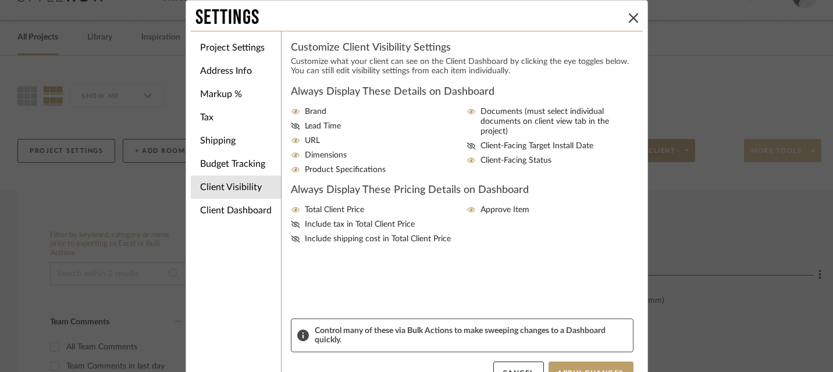
scroll to position [27, 0]
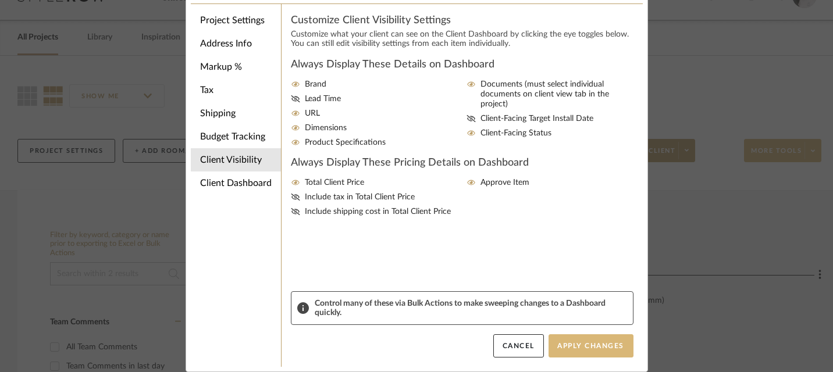
click at [585, 350] on button "Apply Changes" at bounding box center [591, 346] width 85 height 23
click at [686, 253] on div "Settings Project Settings Address Info Markup % Tax Shipping Budget Tracking Cl…" at bounding box center [416, 186] width 833 height 372
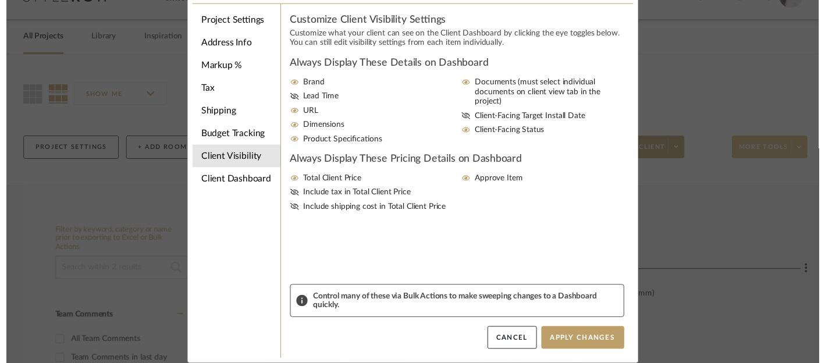
scroll to position [28, 0]
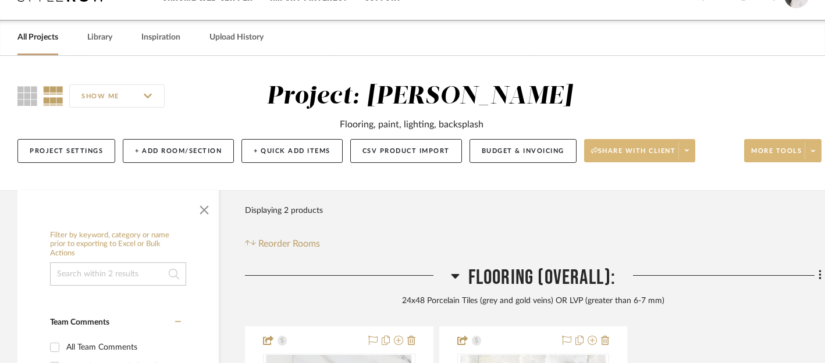
click at [649, 156] on span "Share with client" at bounding box center [633, 155] width 85 height 17
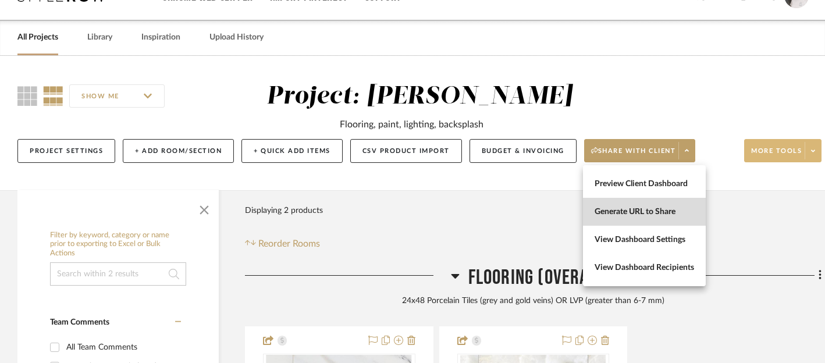
click at [646, 212] on span "Generate URL to Share" at bounding box center [644, 212] width 99 height 10
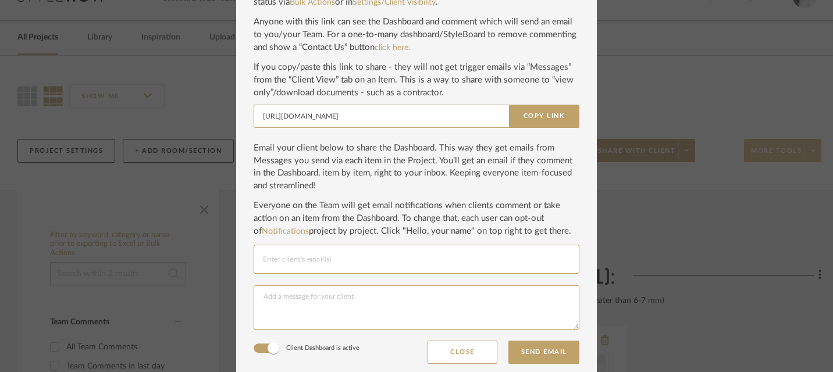
scroll to position [124, 0]
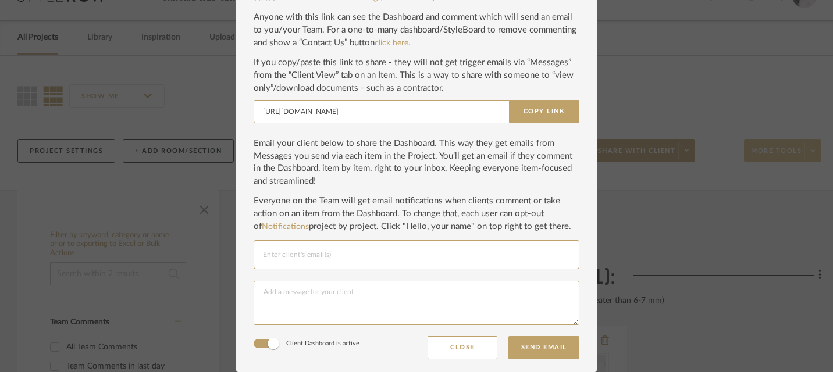
click at [509, 261] on input "Email selection" at bounding box center [416, 255] width 307 height 14
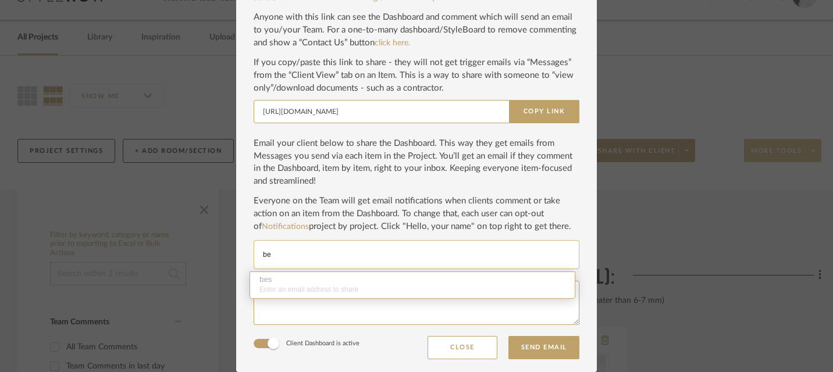
type input "b"
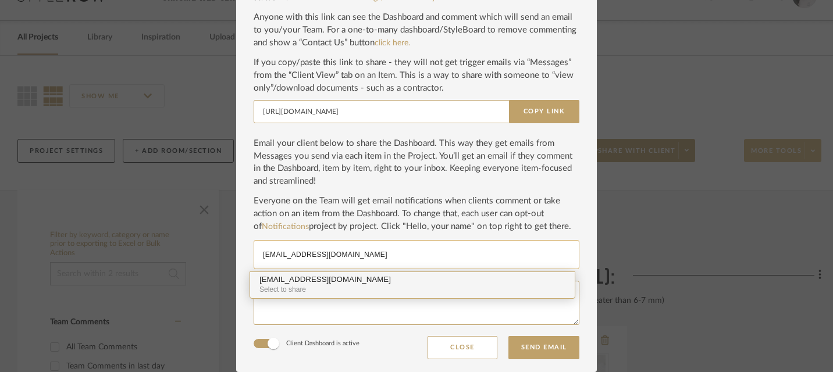
type input "fm214@aol.com"
click at [460, 290] on div "Select to share" at bounding box center [412, 290] width 306 height 11
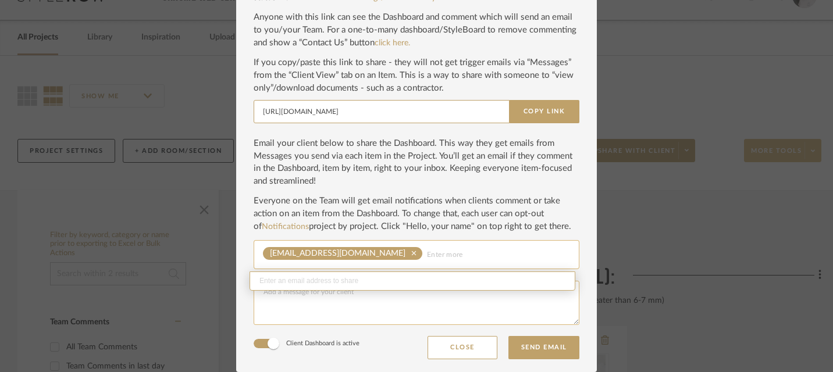
click at [451, 302] on textarea at bounding box center [417, 303] width 326 height 44
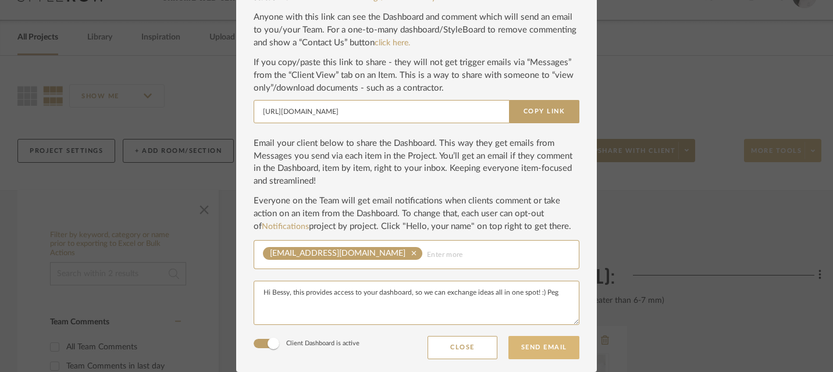
type textarea "Hi Bessy, this provides access to your dashboard, so we can exchange ideas all …"
click at [540, 348] on button "Send Email" at bounding box center [544, 347] width 71 height 23
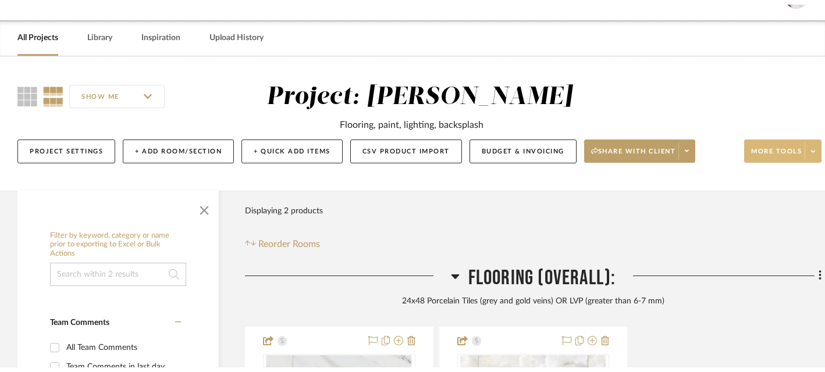
scroll to position [6, 0]
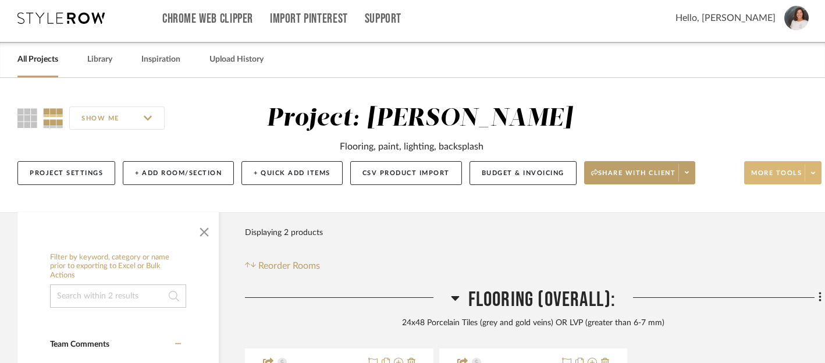
click at [24, 65] on link "All Projects" at bounding box center [37, 60] width 41 height 16
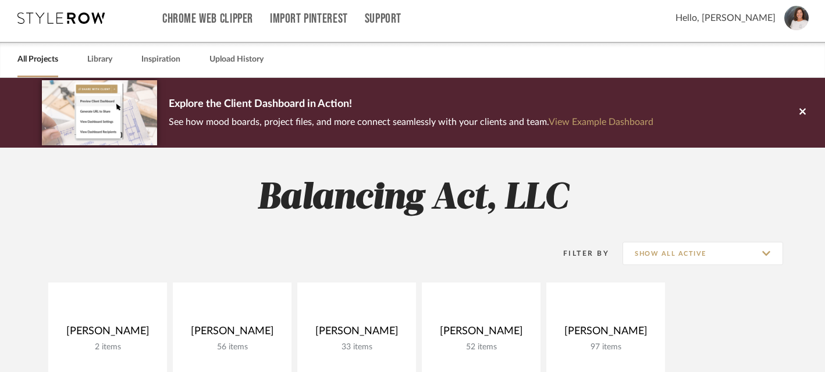
scroll to position [53, 0]
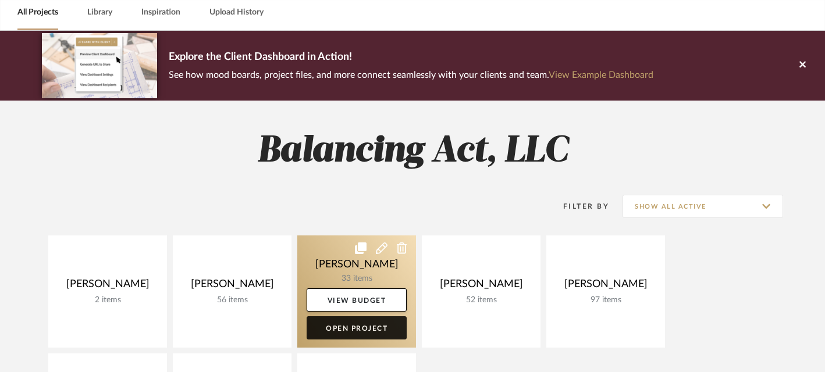
click at [351, 328] on link "Open Project" at bounding box center [357, 328] width 100 height 23
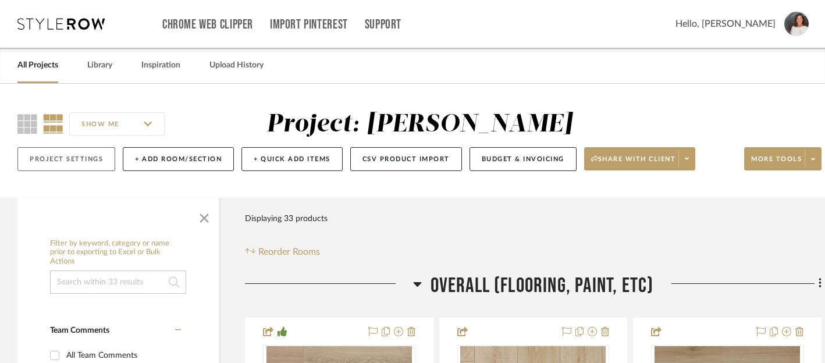
click at [82, 161] on button "Project Settings" at bounding box center [66, 159] width 98 height 24
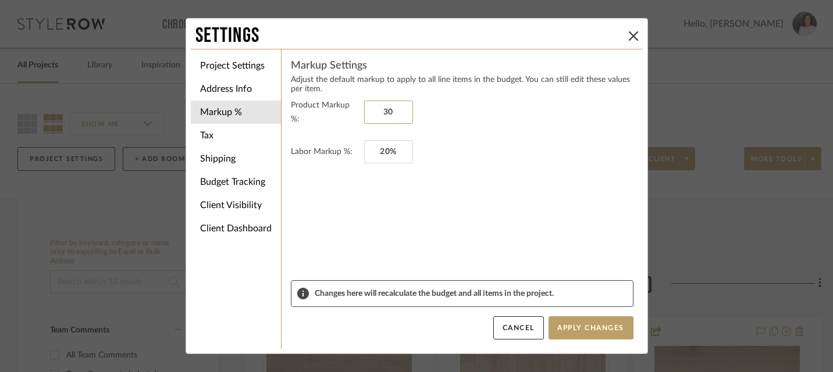
drag, startPoint x: 401, startPoint y: 113, endPoint x: 333, endPoint y: 114, distance: 67.5
click at [333, 114] on fieldset "Product Markup %: 30" at bounding box center [462, 112] width 343 height 28
drag, startPoint x: 397, startPoint y: 112, endPoint x: 343, endPoint y: 112, distance: 54.1
click at [343, 112] on fieldset "Product Markup %: 30" at bounding box center [462, 112] width 343 height 28
type input "0%"
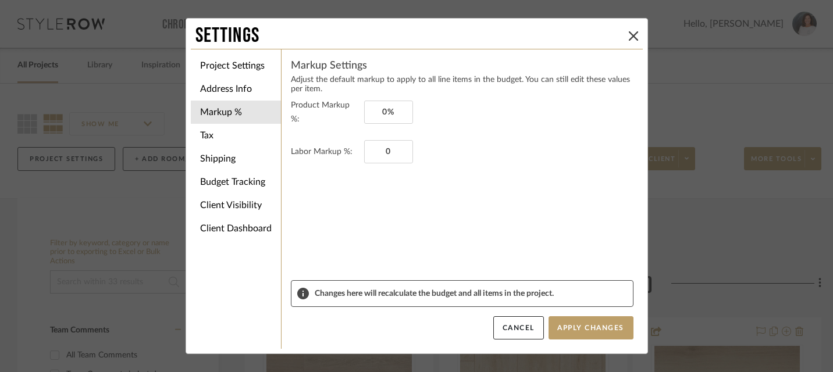
type input "0%"
click at [377, 179] on form "Product Markup %: 0% Labor Markup %: 0%" at bounding box center [462, 189] width 343 height 182
click at [230, 206] on li "Client Visibility" at bounding box center [236, 205] width 90 height 23
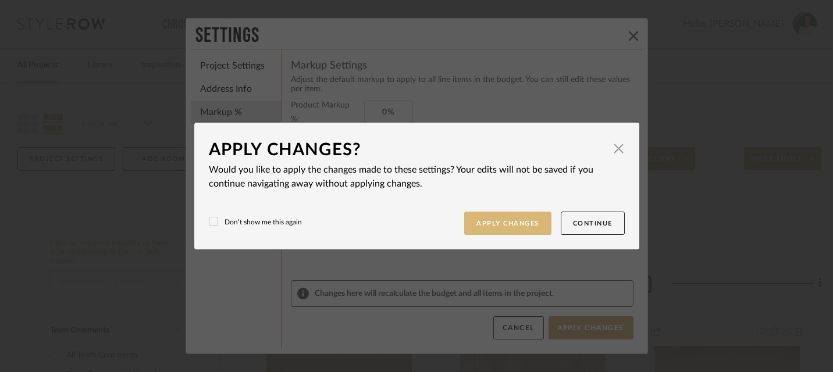
click at [507, 226] on button "Apply Changes" at bounding box center [507, 224] width 87 height 24
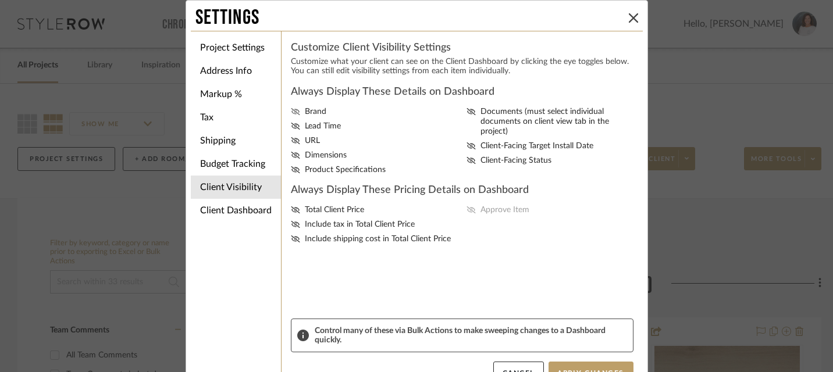
click at [291, 115] on icon at bounding box center [295, 111] width 9 height 7
click at [0, 0] on input "Brand" at bounding box center [0, 0] width 0 height 0
click at [291, 126] on icon at bounding box center [295, 126] width 9 height 7
click at [0, 0] on input "Lead Time" at bounding box center [0, 0] width 0 height 0
click at [292, 144] on icon at bounding box center [295, 140] width 9 height 7
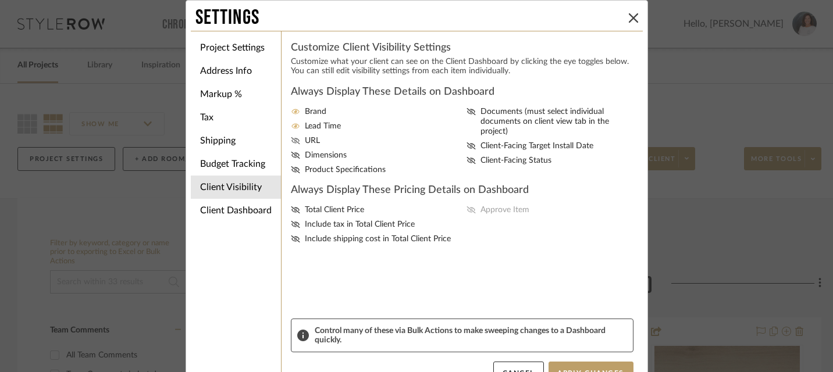
click at [0, 0] on input "URL" at bounding box center [0, 0] width 0 height 0
click at [291, 158] on icon at bounding box center [295, 155] width 9 height 7
click at [0, 0] on input "Dimensions" at bounding box center [0, 0] width 0 height 0
click at [291, 173] on icon at bounding box center [295, 169] width 9 height 7
click at [0, 0] on input "Product Specifications" at bounding box center [0, 0] width 0 height 0
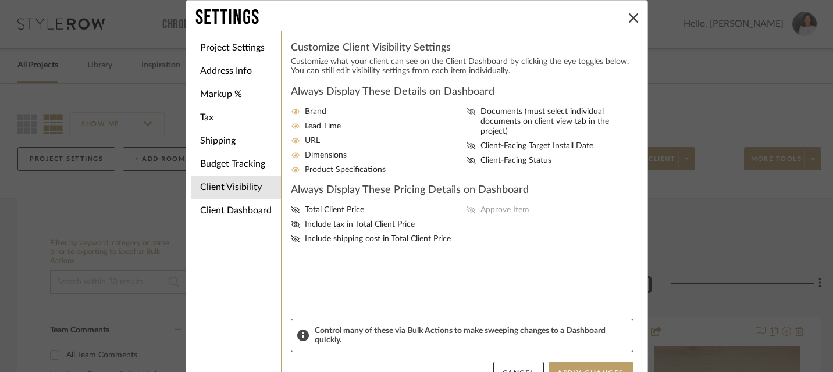
click at [467, 110] on icon at bounding box center [471, 111] width 9 height 7
click at [0, 0] on input "Documents (must select individual documents on client view tab in the project)" at bounding box center [0, 0] width 0 height 0
click at [467, 157] on icon at bounding box center [471, 160] width 9 height 7
click at [0, 0] on input "Client-Facing Status" at bounding box center [0, 0] width 0 height 0
click at [291, 214] on icon at bounding box center [295, 210] width 9 height 7
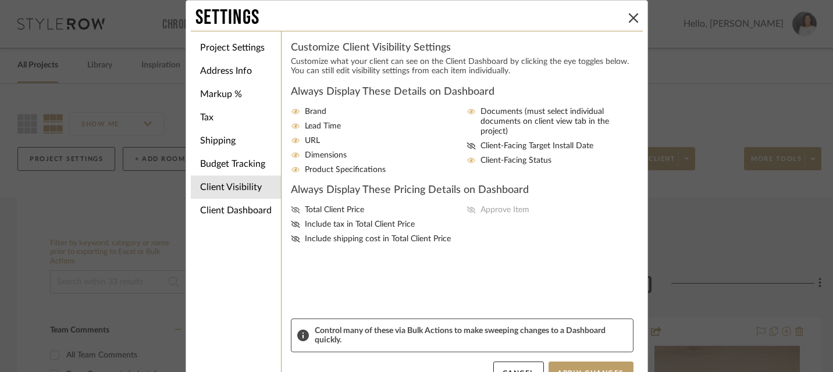
click at [0, 0] on input "Total Client Price" at bounding box center [0, 0] width 0 height 0
click at [488, 215] on span "Approve Item" at bounding box center [505, 210] width 49 height 10
click at [0, 0] on input "Approve Item" at bounding box center [0, 0] width 0 height 0
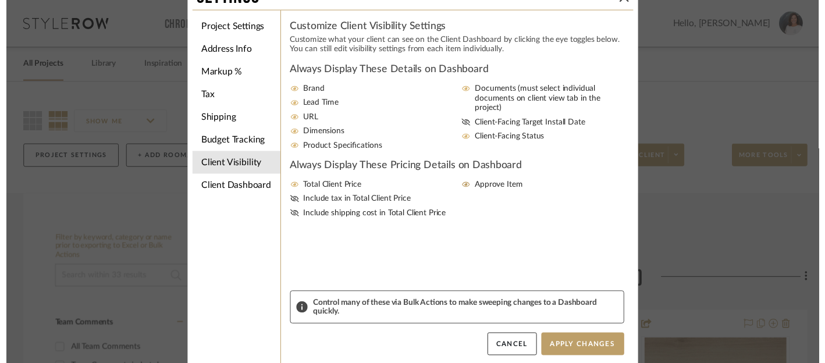
scroll to position [27, 0]
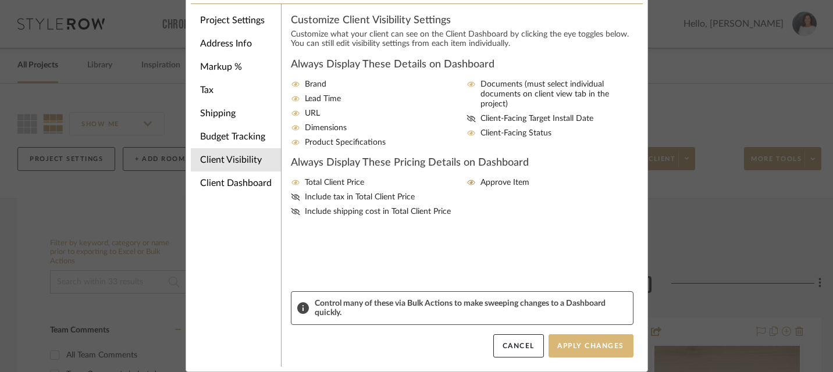
click at [591, 346] on button "Apply Changes" at bounding box center [591, 346] width 85 height 23
click at [584, 347] on button "Apply Changes" at bounding box center [591, 346] width 85 height 23
click at [682, 270] on div "Settings Project Settings Address Info Markup % Tax Shipping Budget Tracking Cl…" at bounding box center [416, 186] width 833 height 372
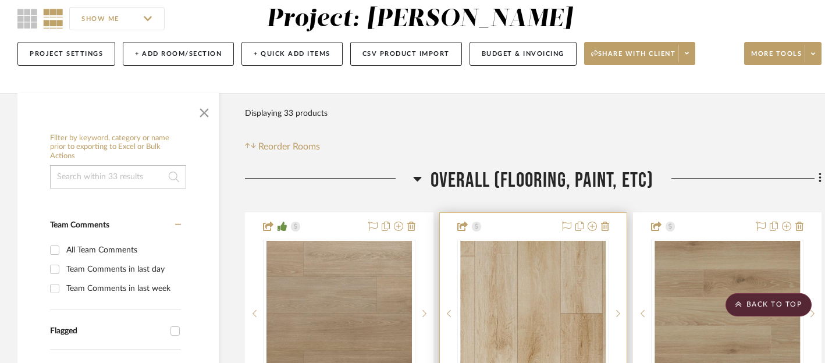
scroll to position [0, 0]
